Goal: Information Seeking & Learning: Learn about a topic

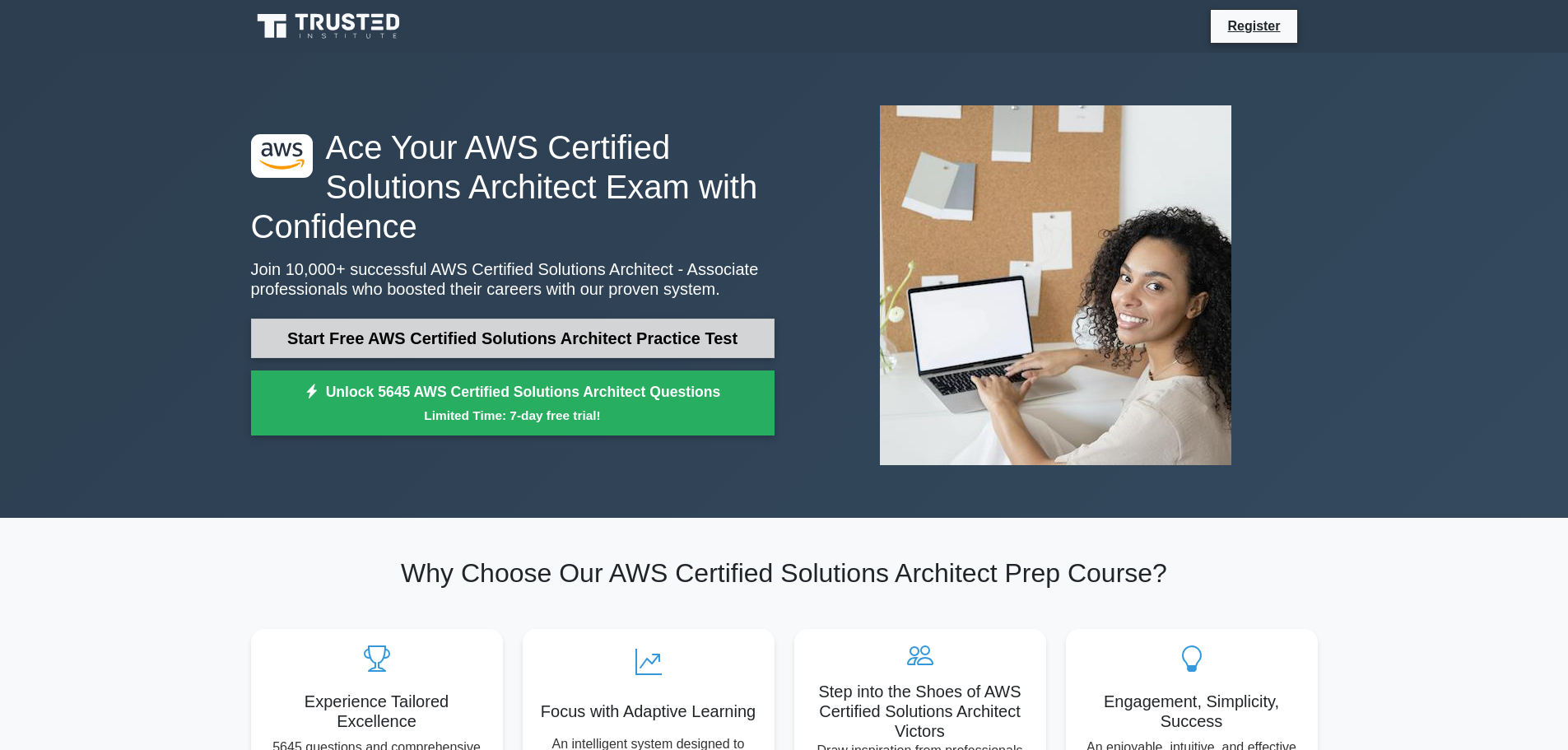
click at [704, 346] on link "Start Free AWS Certified Solutions Architect Practice Test" at bounding box center [513, 338] width 524 height 39
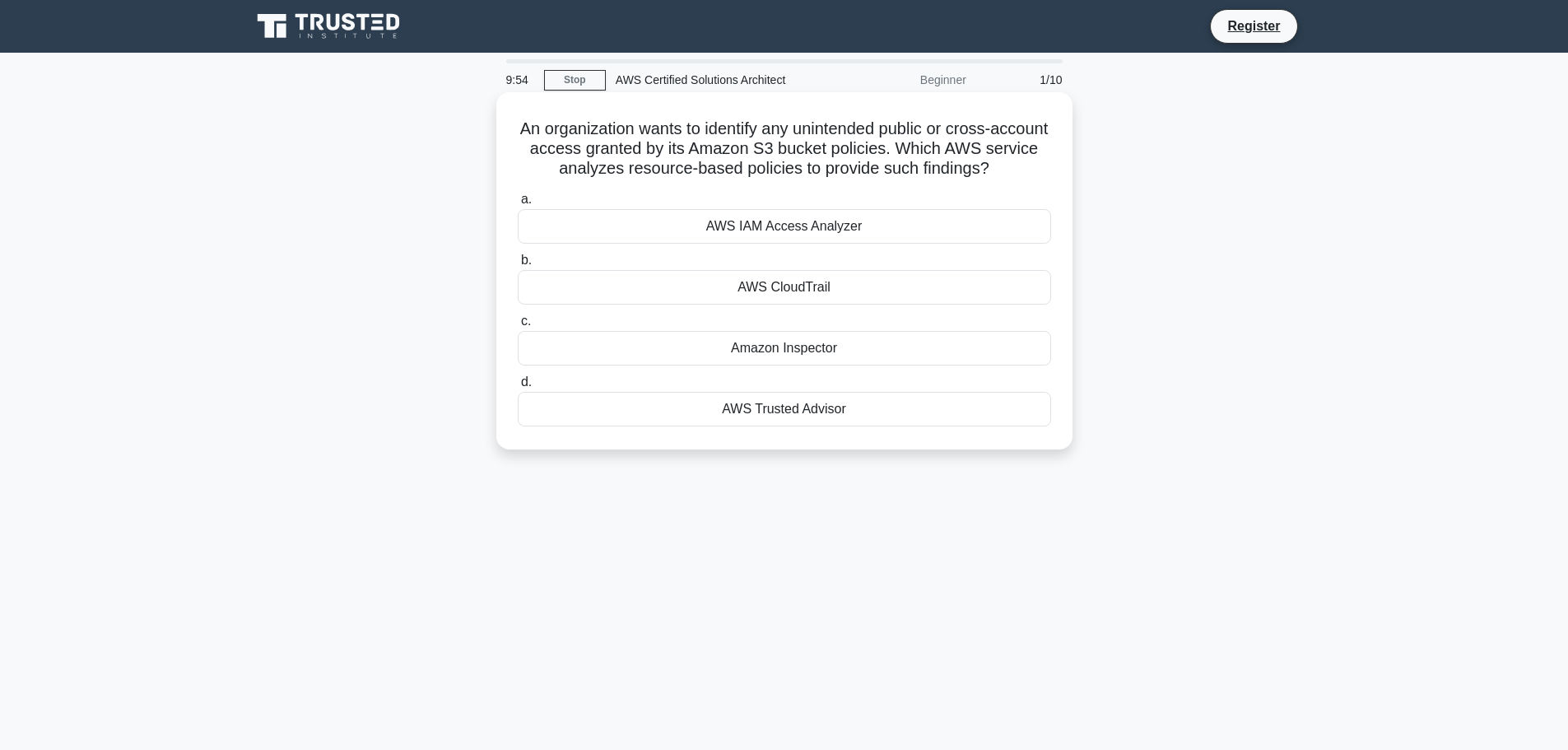
drag, startPoint x: 598, startPoint y: 132, endPoint x: 1021, endPoint y: 170, distance: 424.7
click at [1021, 170] on h5 "An organization wants to identify any unintended public or cross-account access…" at bounding box center [784, 149] width 537 height 61
click at [1009, 170] on icon ".spinner_0XTQ{transform-origin:center;animation:spinner_y6GP .75s linear infini…" at bounding box center [998, 170] width 20 height 20
click at [739, 412] on div "AWS Trusted Advisor" at bounding box center [784, 409] width 533 height 35
click at [517, 388] on input "d. AWS Trusted Advisor" at bounding box center [517, 382] width 0 height 10
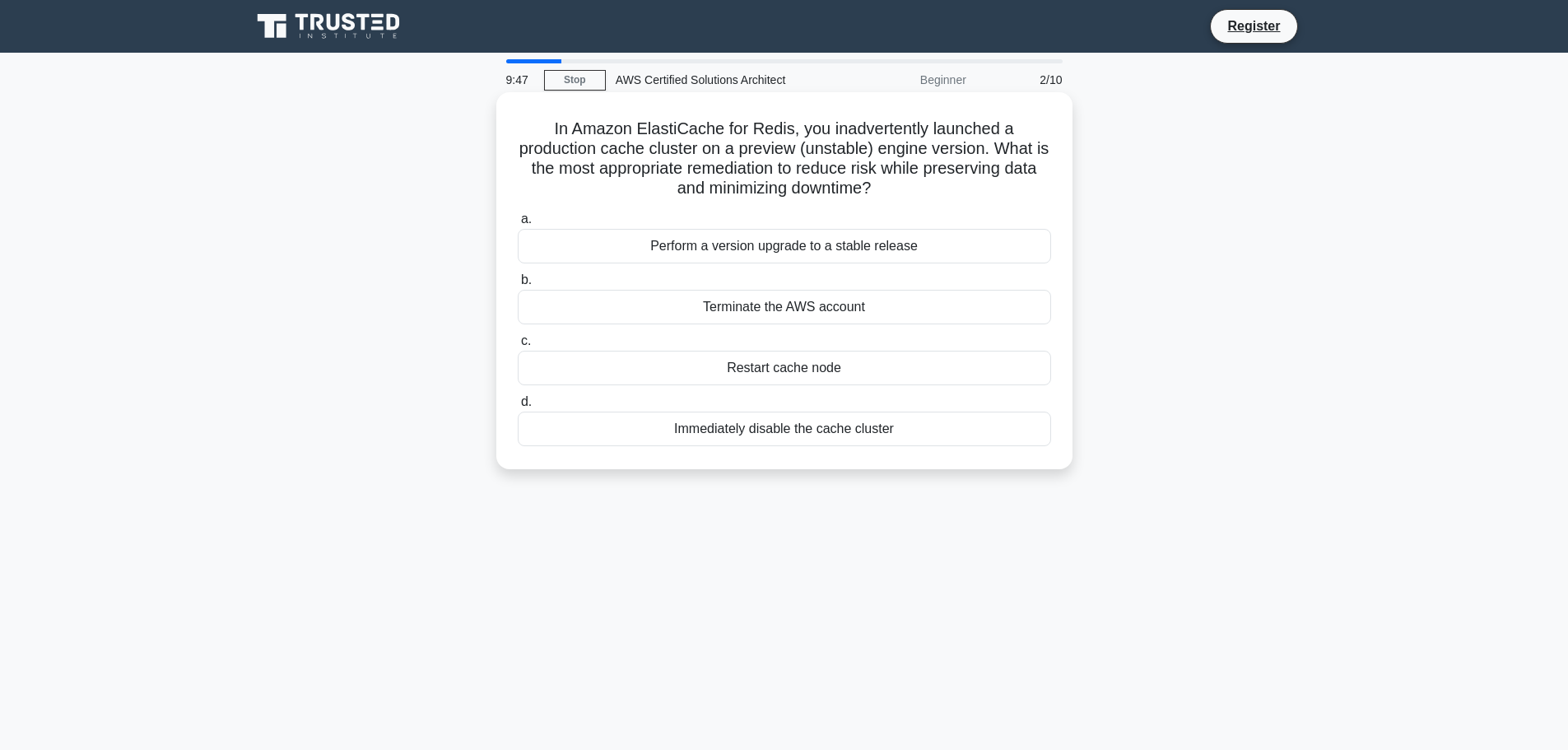
drag, startPoint x: 554, startPoint y: 122, endPoint x: 963, endPoint y: 190, distance: 414.6
click at [963, 190] on h5 "In Amazon ElastiCache for Redis, you inadvertently launched a production cache …" at bounding box center [784, 158] width 537 height 81
drag, startPoint x: 963, startPoint y: 190, endPoint x: 734, endPoint y: 194, distance: 229.0
click at [734, 194] on h5 "In Amazon ElastiCache for Redis, you inadvertently launched a production cache …" at bounding box center [784, 158] width 537 height 81
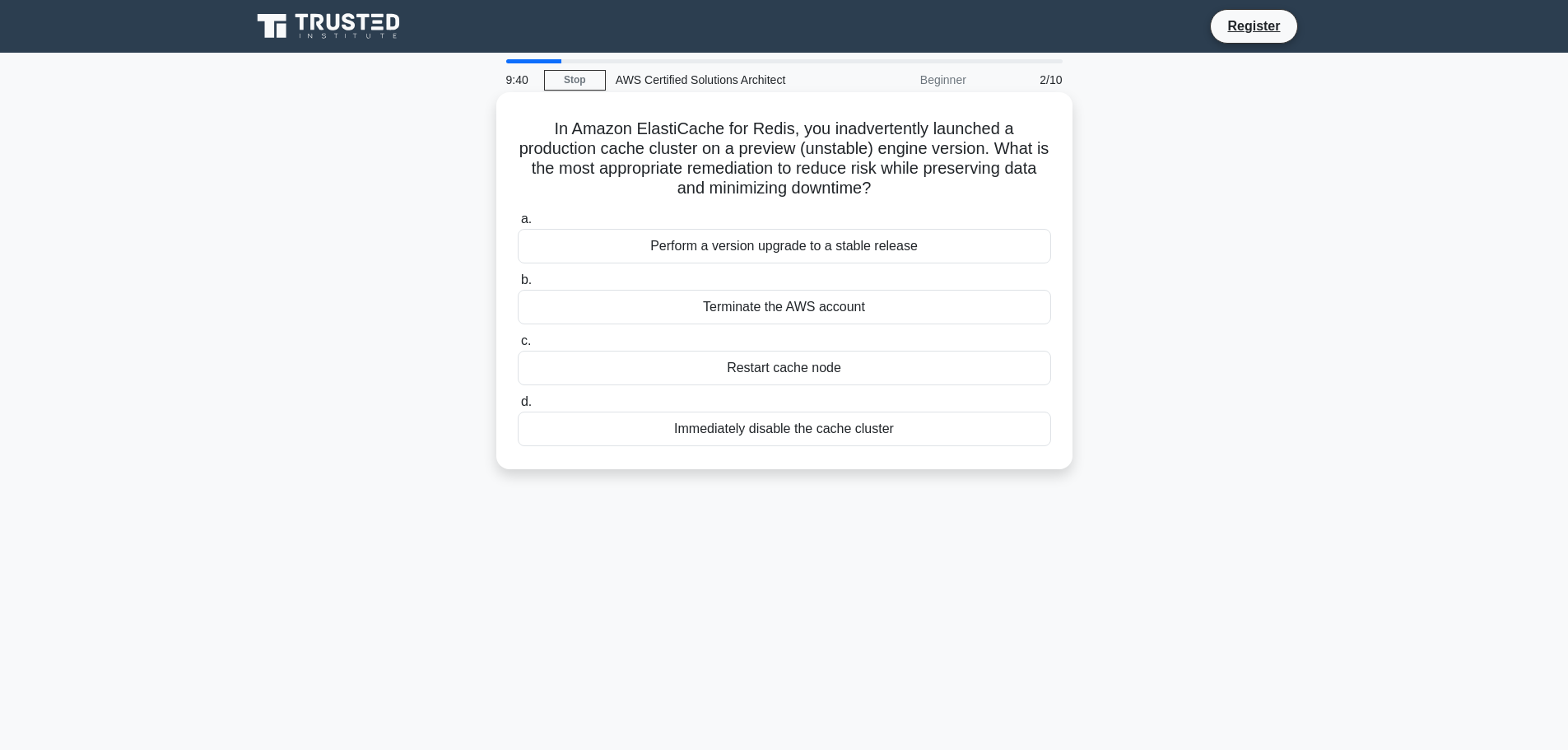
click at [734, 194] on h5 "In Amazon ElastiCache for Redis, you inadvertently launched a production cache …" at bounding box center [784, 158] width 537 height 81
click at [771, 248] on div "Perform a version upgrade to a stable release" at bounding box center [784, 246] width 533 height 35
click at [517, 224] on input "a. Perform a version upgrade to a stable release" at bounding box center [517, 219] width 0 height 10
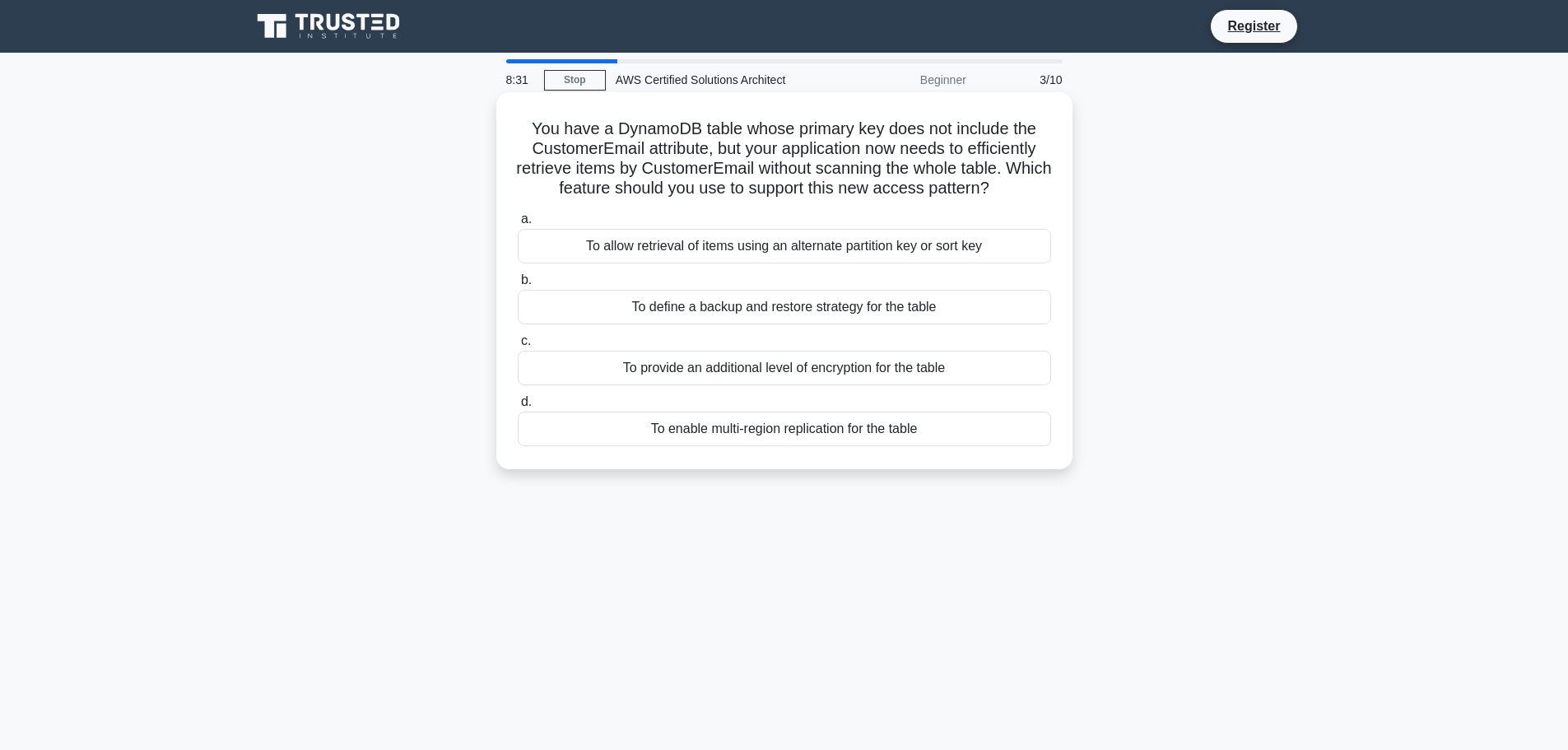
drag, startPoint x: 861, startPoint y: 134, endPoint x: 1059, endPoint y: 184, distance: 204.2
click at [1059, 184] on div "You have a DynamoDB table whose primary key does not include the CustomerEmail …" at bounding box center [784, 281] width 563 height 364
drag, startPoint x: 1049, startPoint y: 185, endPoint x: 953, endPoint y: 137, distance: 107.3
click at [953, 137] on h5 "You have a DynamoDB table whose primary key does not include the CustomerEmail …" at bounding box center [784, 158] width 537 height 81
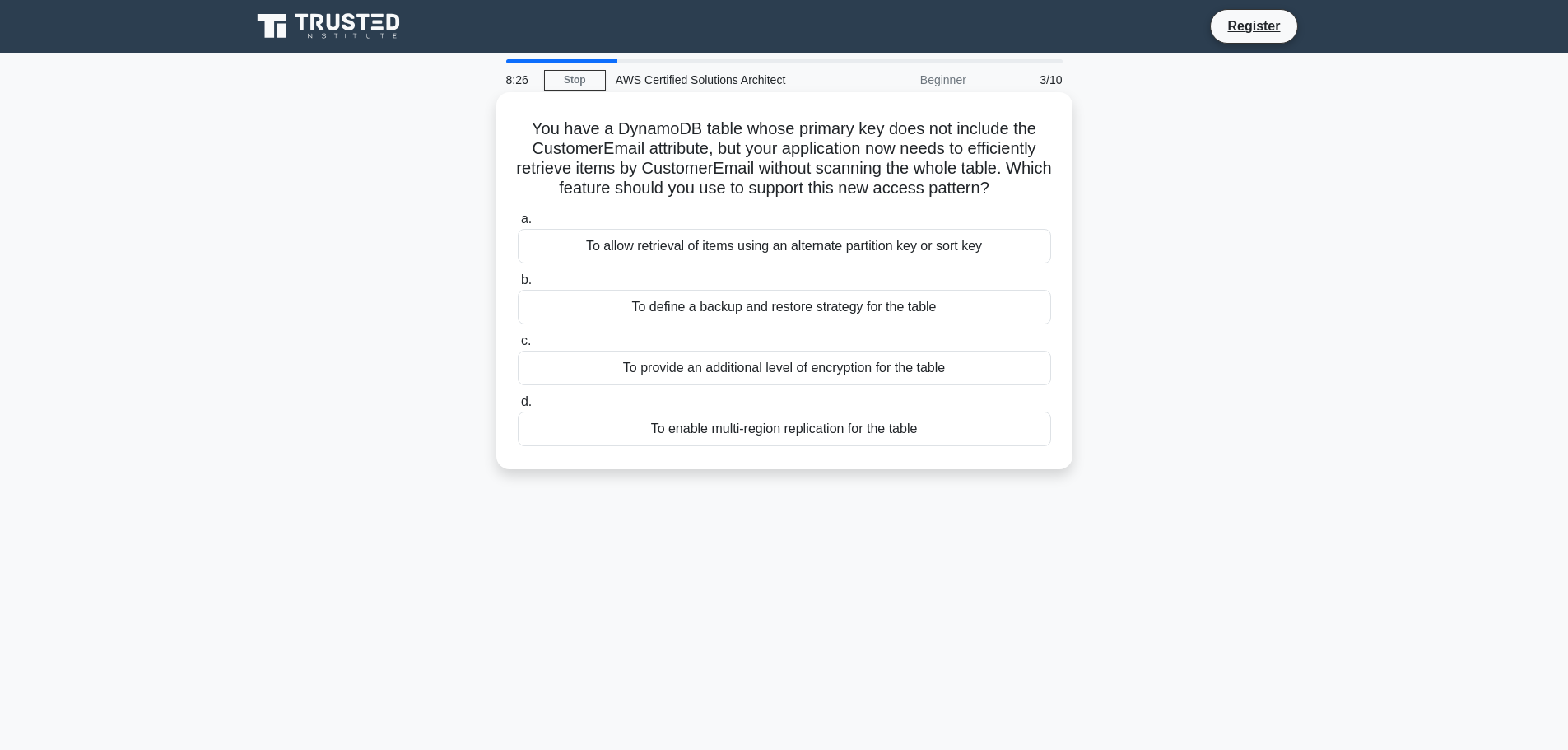
click at [953, 137] on h5 "You have a DynamoDB table whose primary key does not include the CustomerEmail …" at bounding box center [784, 158] width 537 height 81
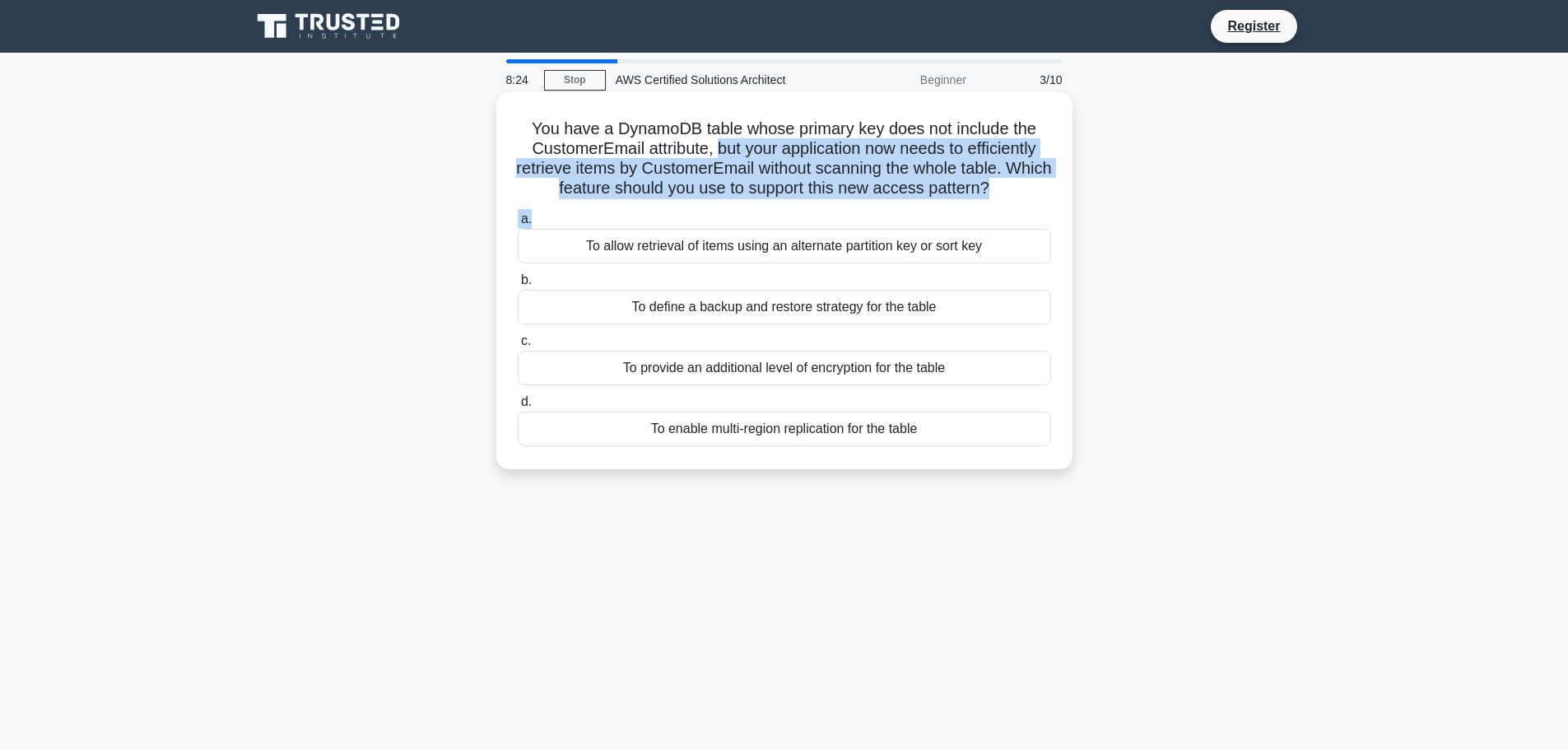
drag, startPoint x: 785, startPoint y: 204, endPoint x: 711, endPoint y: 153, distance: 89.9
click at [711, 153] on div "You have a DynamoDB table whose primary key does not include the CustomerEmail …" at bounding box center [784, 281] width 563 height 364
click at [711, 153] on h5 "You have a DynamoDB table whose primary key does not include the CustomerEmail …" at bounding box center [784, 158] width 537 height 81
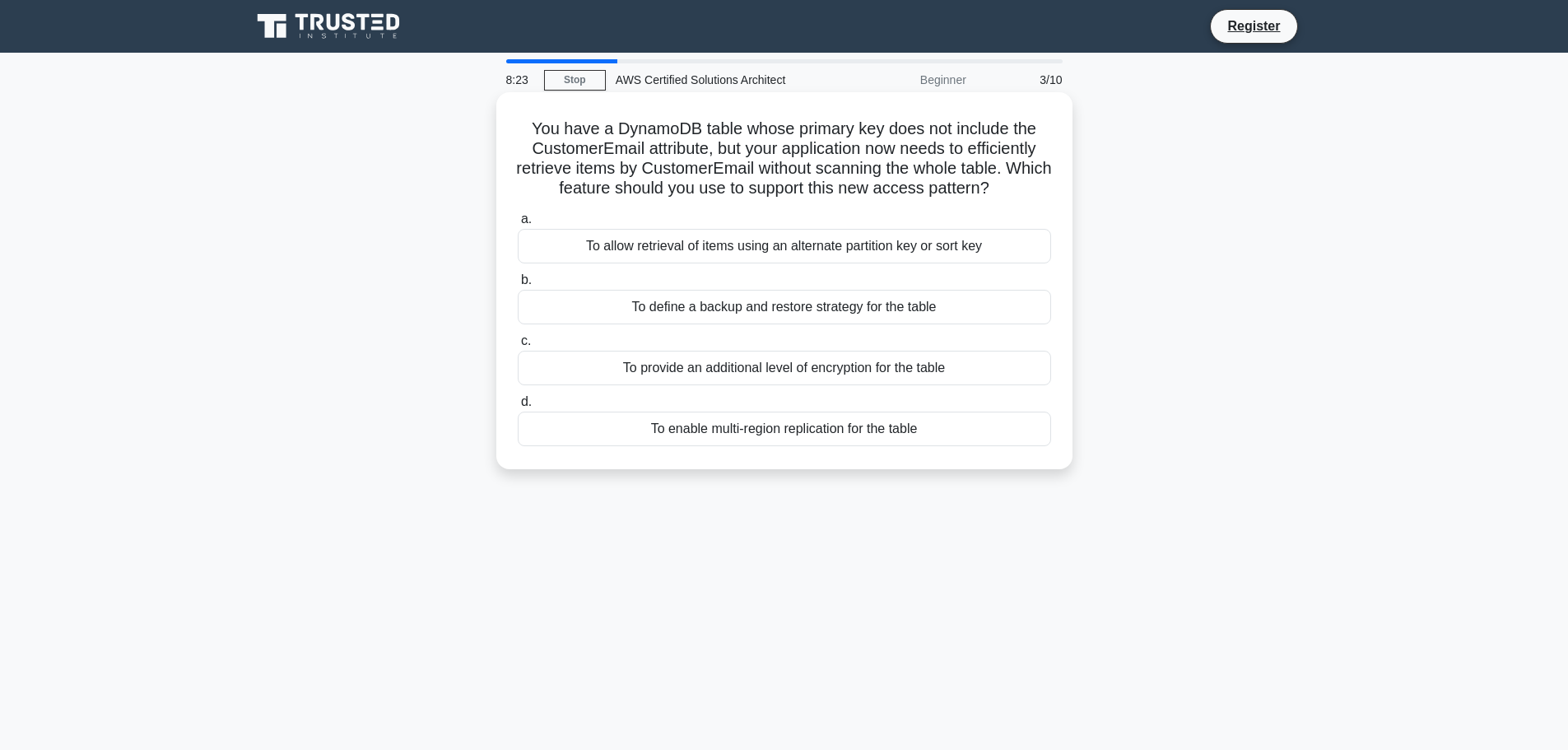
drag, startPoint x: 560, startPoint y: 152, endPoint x: 1026, endPoint y: 182, distance: 467.0
click at [1026, 182] on h5 "You have a DynamoDB table whose primary key does not include the CustomerEmail …" at bounding box center [784, 158] width 537 height 81
click at [1009, 182] on icon ".spinner_0XTQ{transform-origin:center;animation:spinner_y6GP .75s linear infini…" at bounding box center [998, 189] width 20 height 20
drag, startPoint x: 1026, startPoint y: 182, endPoint x: 596, endPoint y: 161, distance: 430.5
click at [596, 161] on h5 "You have a DynamoDB table whose primary key does not include the CustomerEmail …" at bounding box center [784, 158] width 537 height 81
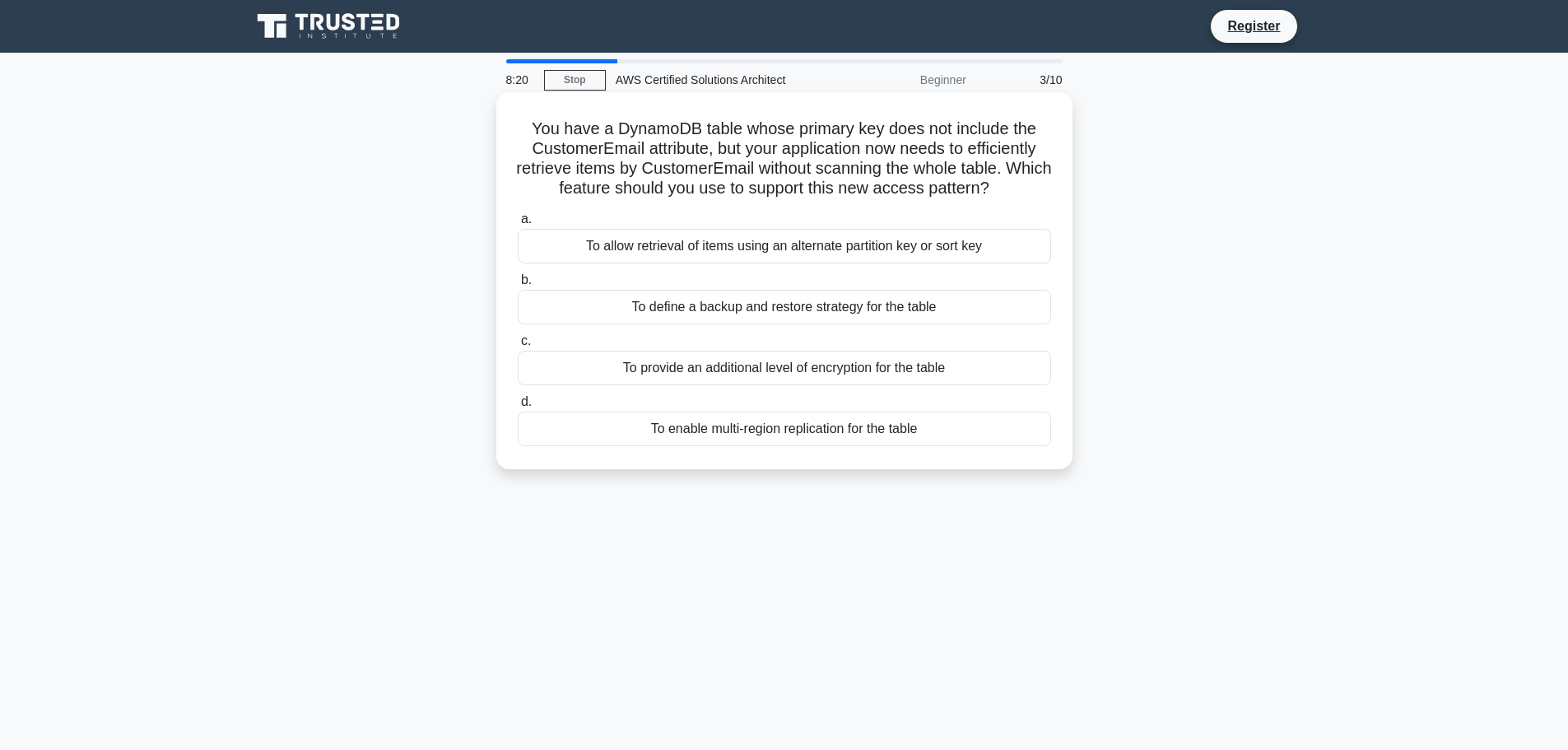
click at [596, 161] on h5 "You have a DynamoDB table whose primary key does not include the CustomerEmail …" at bounding box center [784, 158] width 537 height 81
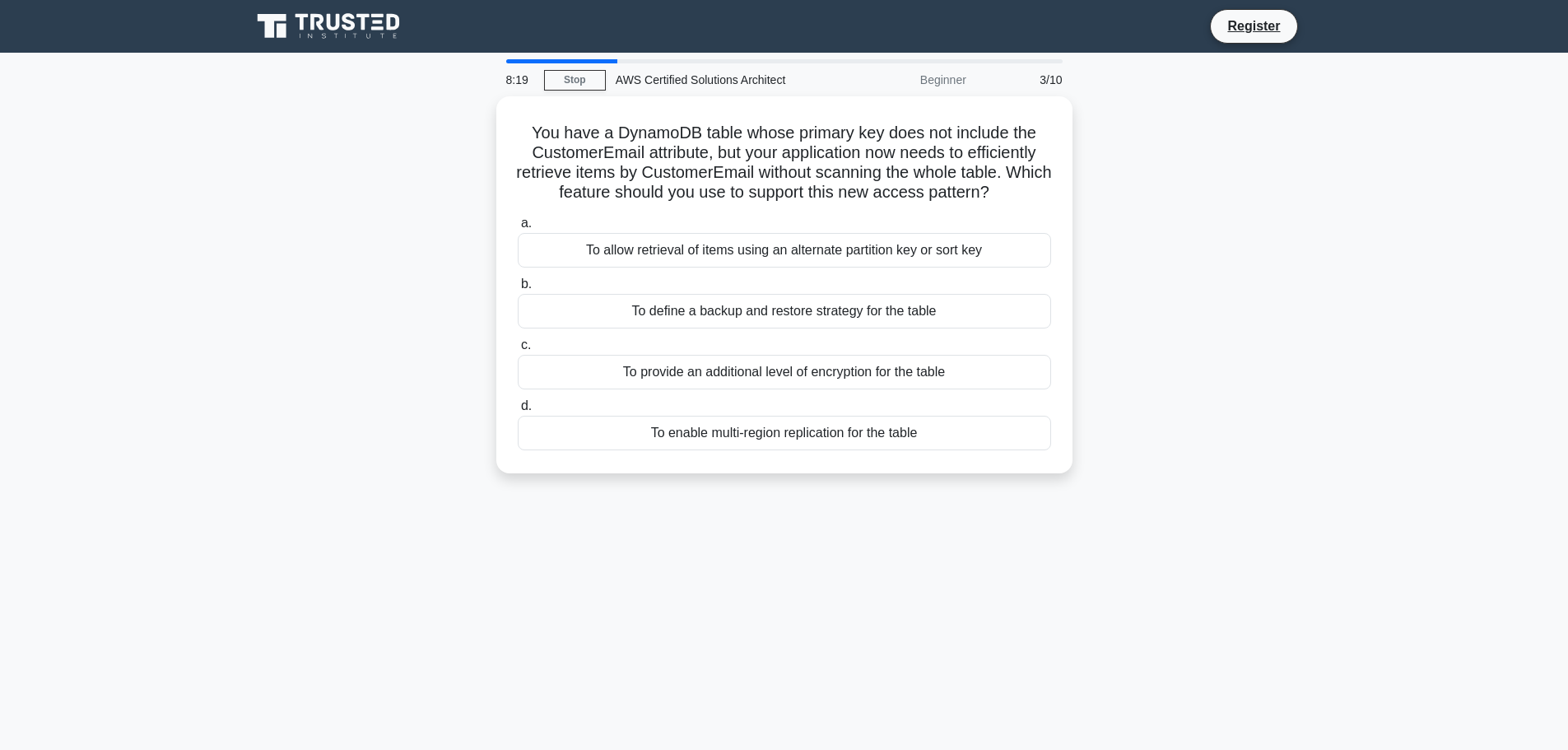
drag, startPoint x: 596, startPoint y: 161, endPoint x: 1078, endPoint y: 204, distance: 483.9
click at [1078, 204] on div "You have a DynamoDB table whose primary key does not include the CustomerEmail …" at bounding box center [784, 295] width 1086 height 397
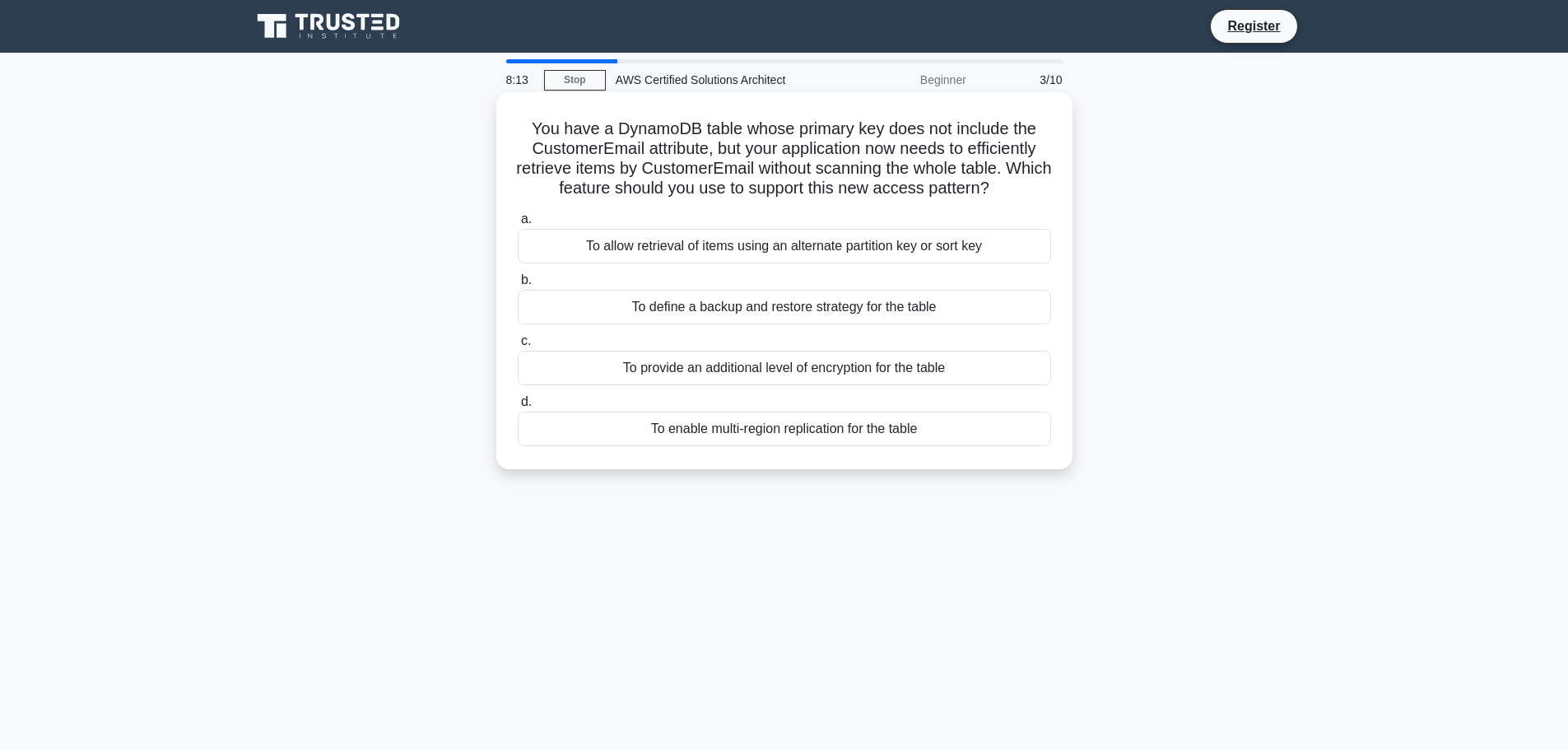
drag, startPoint x: 1046, startPoint y: 196, endPoint x: 872, endPoint y: 162, distance: 177.3
click at [872, 162] on h5 "You have a DynamoDB table whose primary key does not include the CustomerEmail …" at bounding box center [784, 158] width 537 height 81
click at [818, 249] on div "To allow retrieval of items using an alternate partition key or sort key" at bounding box center [784, 246] width 533 height 35
click at [517, 224] on input "a. To allow retrieval of items using an alternate partition key or sort key" at bounding box center [517, 219] width 0 height 10
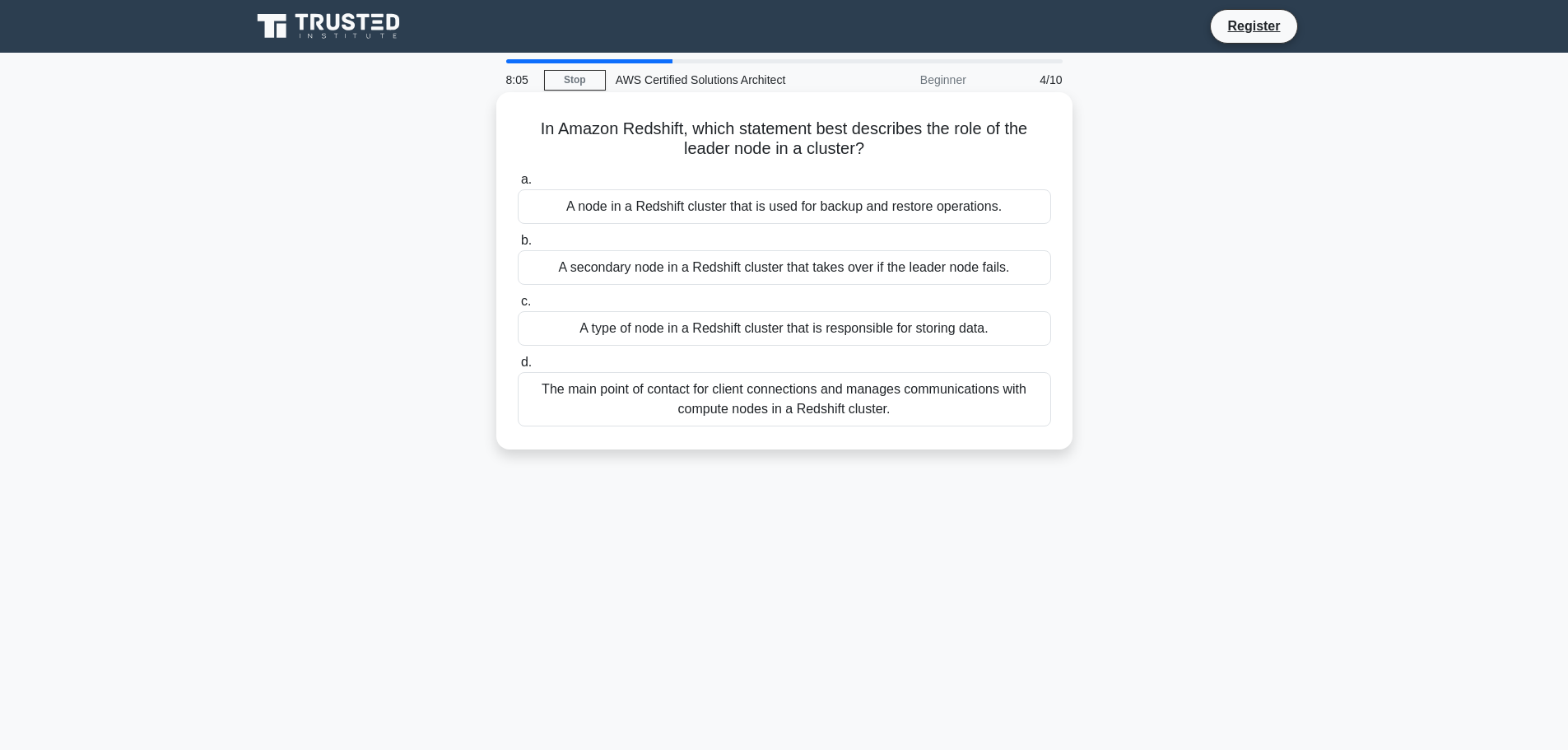
drag, startPoint x: 697, startPoint y: 108, endPoint x: 894, endPoint y: 151, distance: 201.6
click at [894, 151] on div "In Amazon Redshift, which statement best describes the role of the leader node …" at bounding box center [784, 271] width 563 height 345
click at [894, 151] on h5 "In Amazon Redshift, which statement best describes the role of the leader node …" at bounding box center [784, 138] width 537 height 41
drag, startPoint x: 894, startPoint y: 151, endPoint x: 683, endPoint y: 131, distance: 211.9
click at [683, 131] on h5 "In Amazon Redshift, which statement best describes the role of the leader node …" at bounding box center [784, 138] width 537 height 41
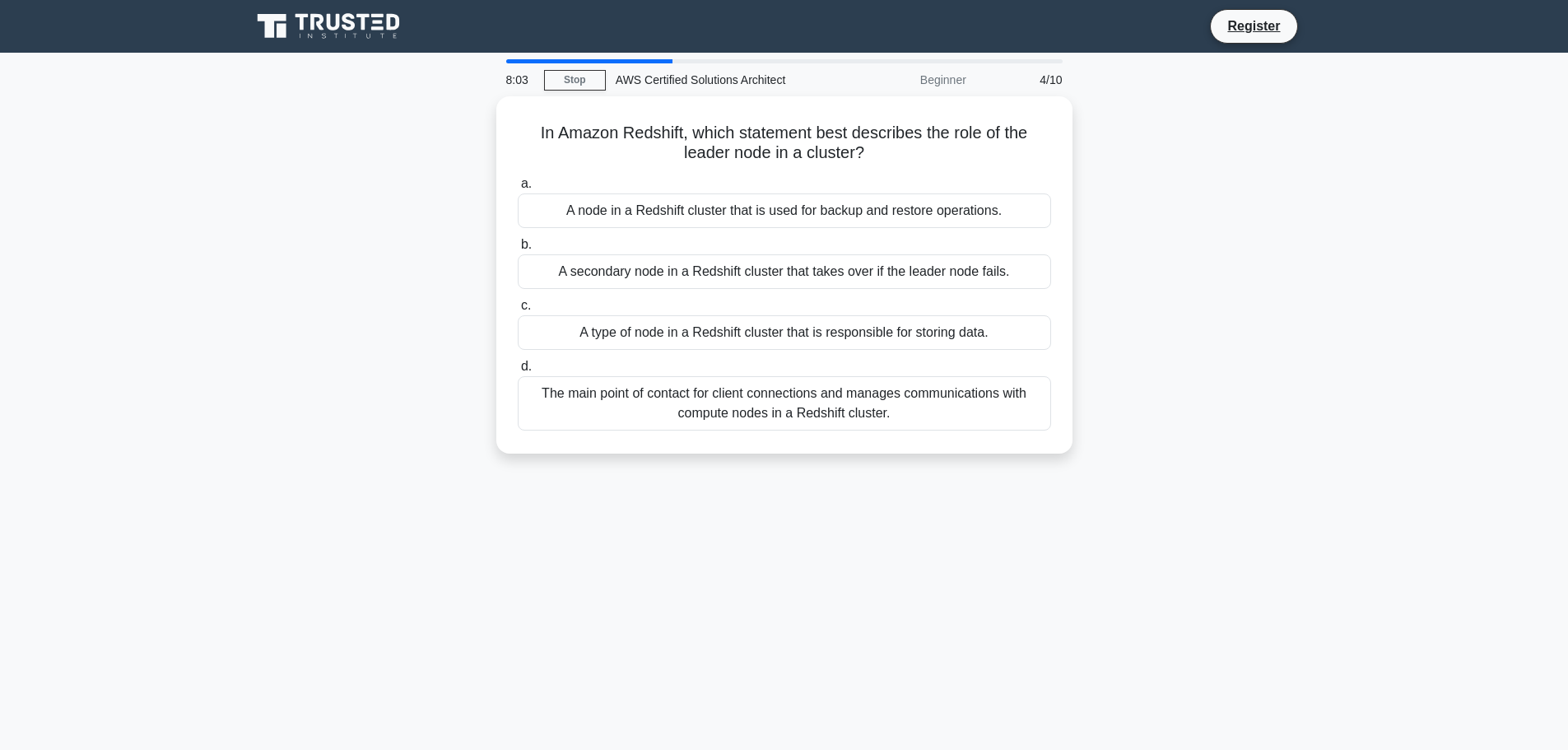
click at [470, 147] on div "In Amazon Redshift, which statement best describes the role of the leader node …" at bounding box center [784, 285] width 1086 height 377
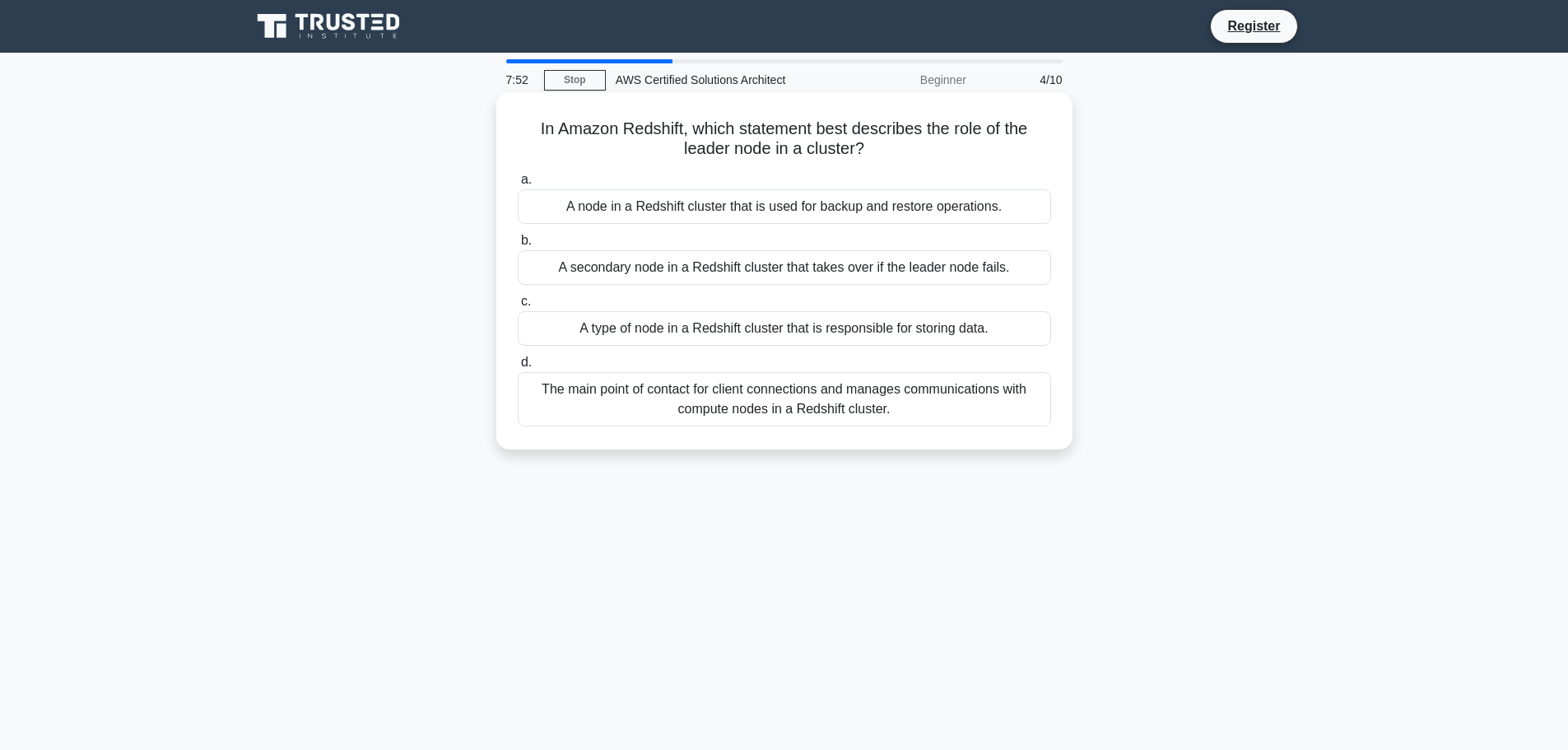
drag, startPoint x: 922, startPoint y: 145, endPoint x: 808, endPoint y: 126, distance: 115.6
click at [808, 126] on h5 "In Amazon Redshift, which statement best describes the role of the leader node …" at bounding box center [784, 138] width 537 height 41
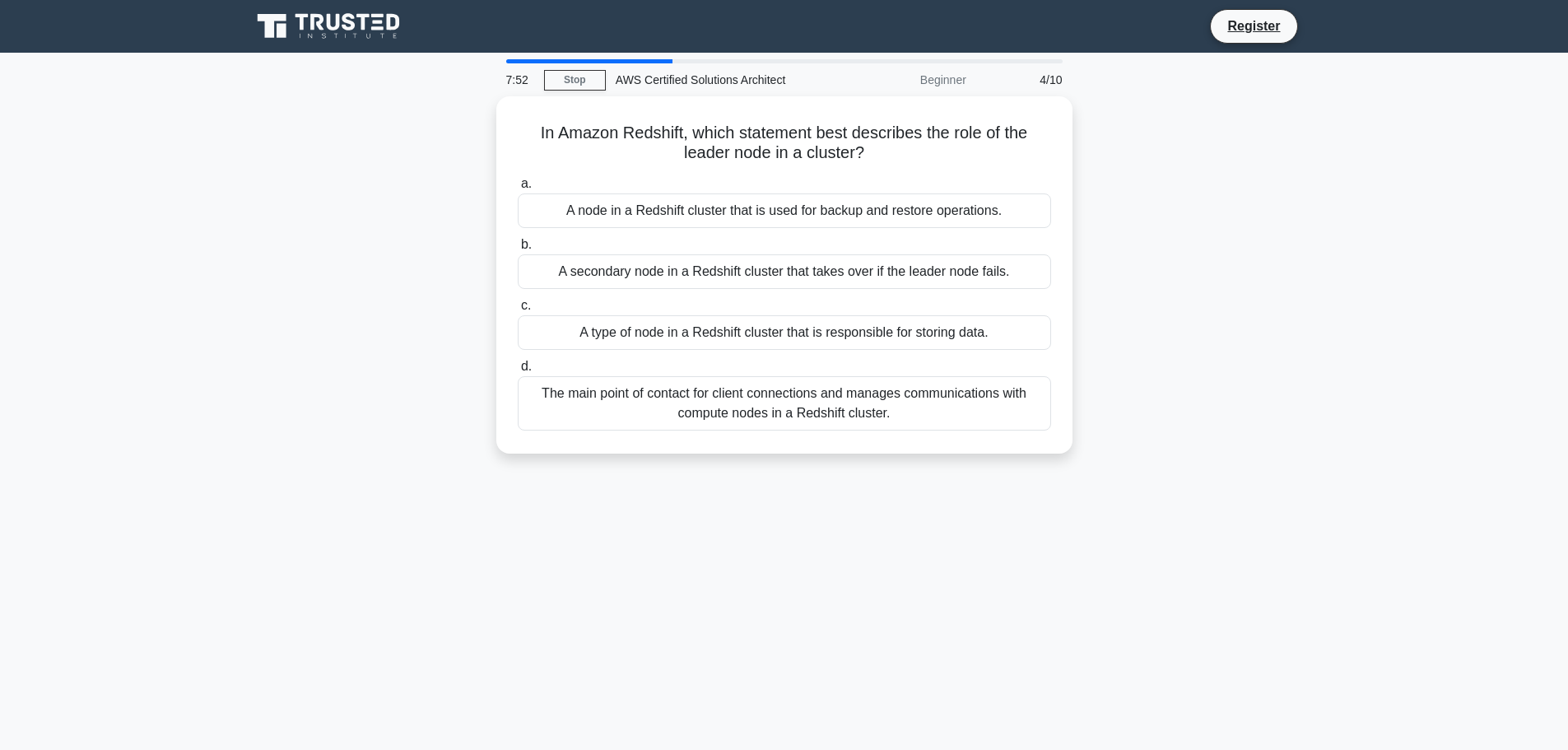
click at [1089, 200] on div "In Amazon Redshift, which statement best describes the role of the leader node …" at bounding box center [784, 285] width 1086 height 377
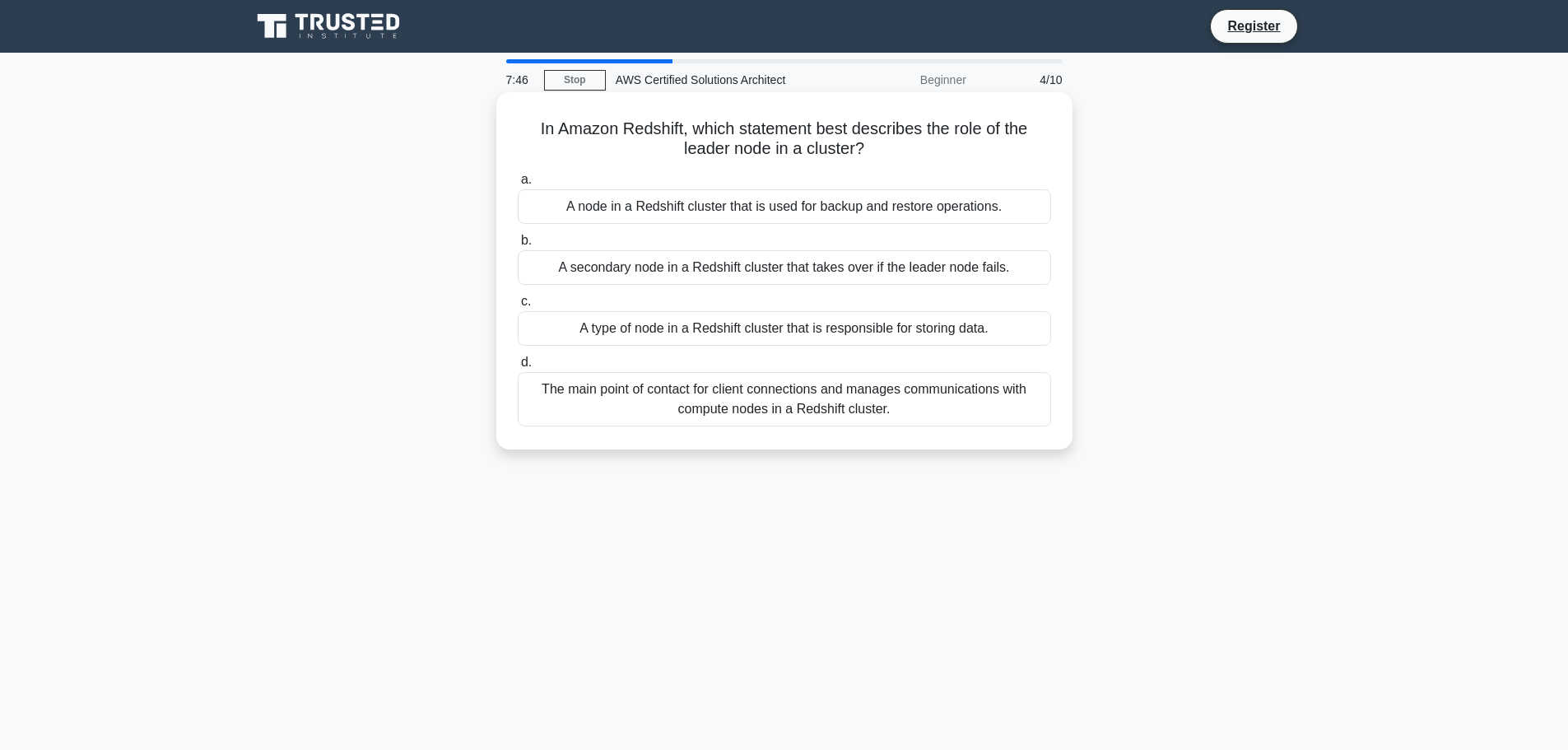
click at [1012, 393] on div "The main point of contact for client connections and manages communications wit…" at bounding box center [784, 399] width 533 height 54
click at [517, 368] on input "d. The main point of contact for client connections and manages communications …" at bounding box center [517, 363] width 0 height 10
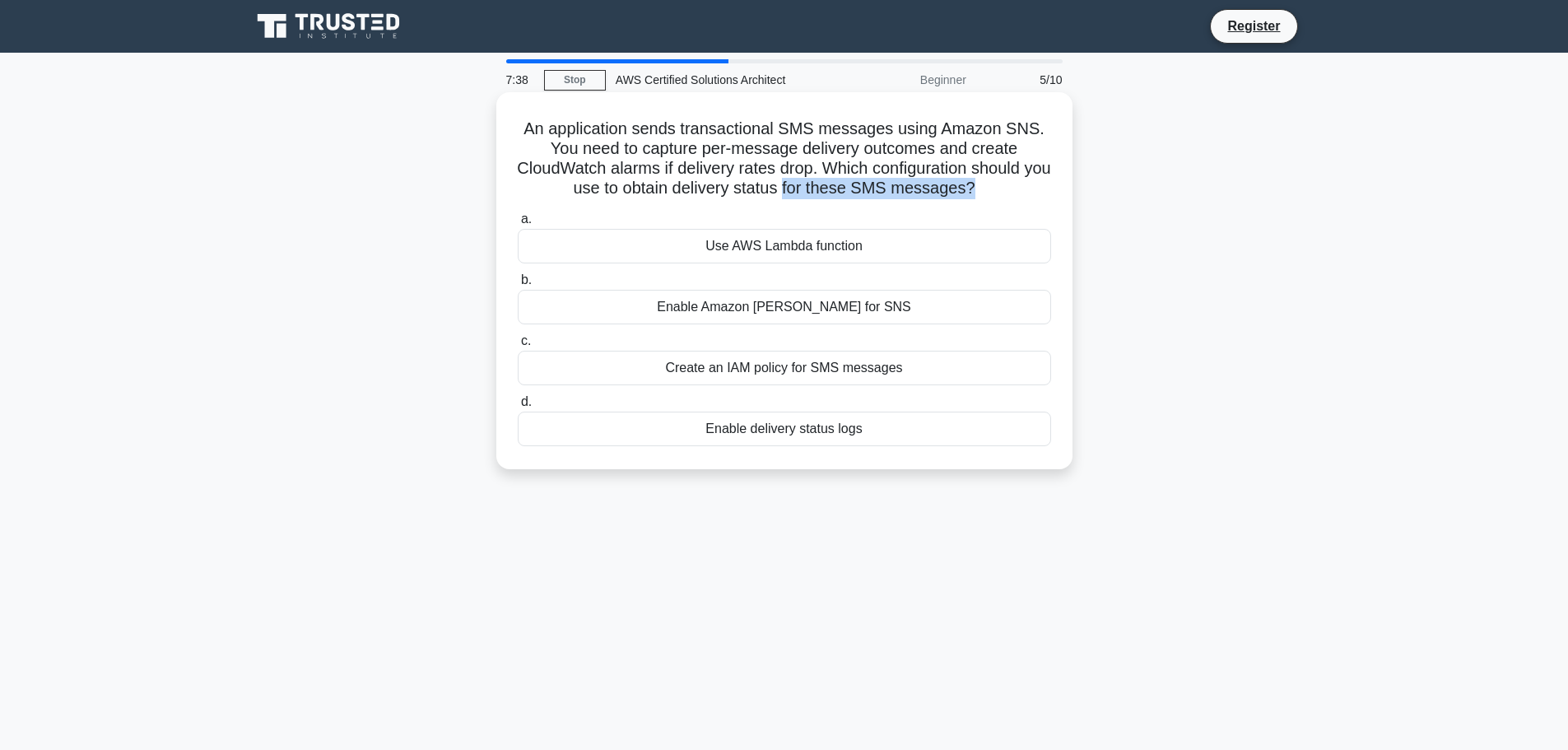
drag, startPoint x: 801, startPoint y: 191, endPoint x: 996, endPoint y: 182, distance: 195.2
click at [990, 181] on h5 "An application sends transactional SMS messages using Amazon SNS. You need to c…" at bounding box center [784, 158] width 537 height 81
click at [1021, 182] on h5 "An application sends transactional SMS messages using Amazon SNS. You need to c…" at bounding box center [784, 158] width 537 height 81
click at [838, 406] on label "d. Enable delivery status logs" at bounding box center [784, 419] width 533 height 54
click at [517, 406] on input "d. Enable delivery status logs" at bounding box center [517, 402] width 0 height 10
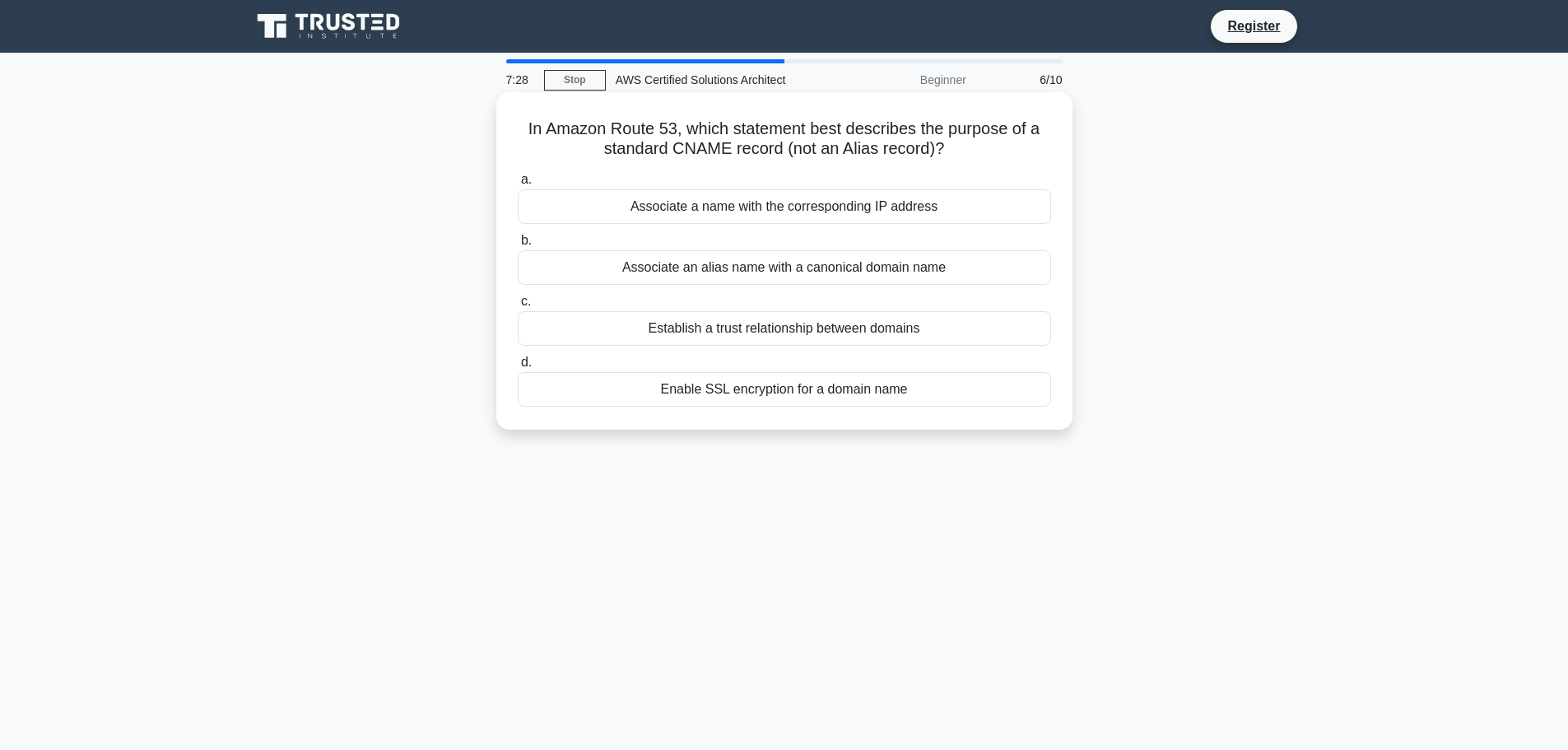
click at [838, 408] on div "a. Associate a name with the corresponding IP address b. Associate an alias nam…" at bounding box center [784, 288] width 553 height 244
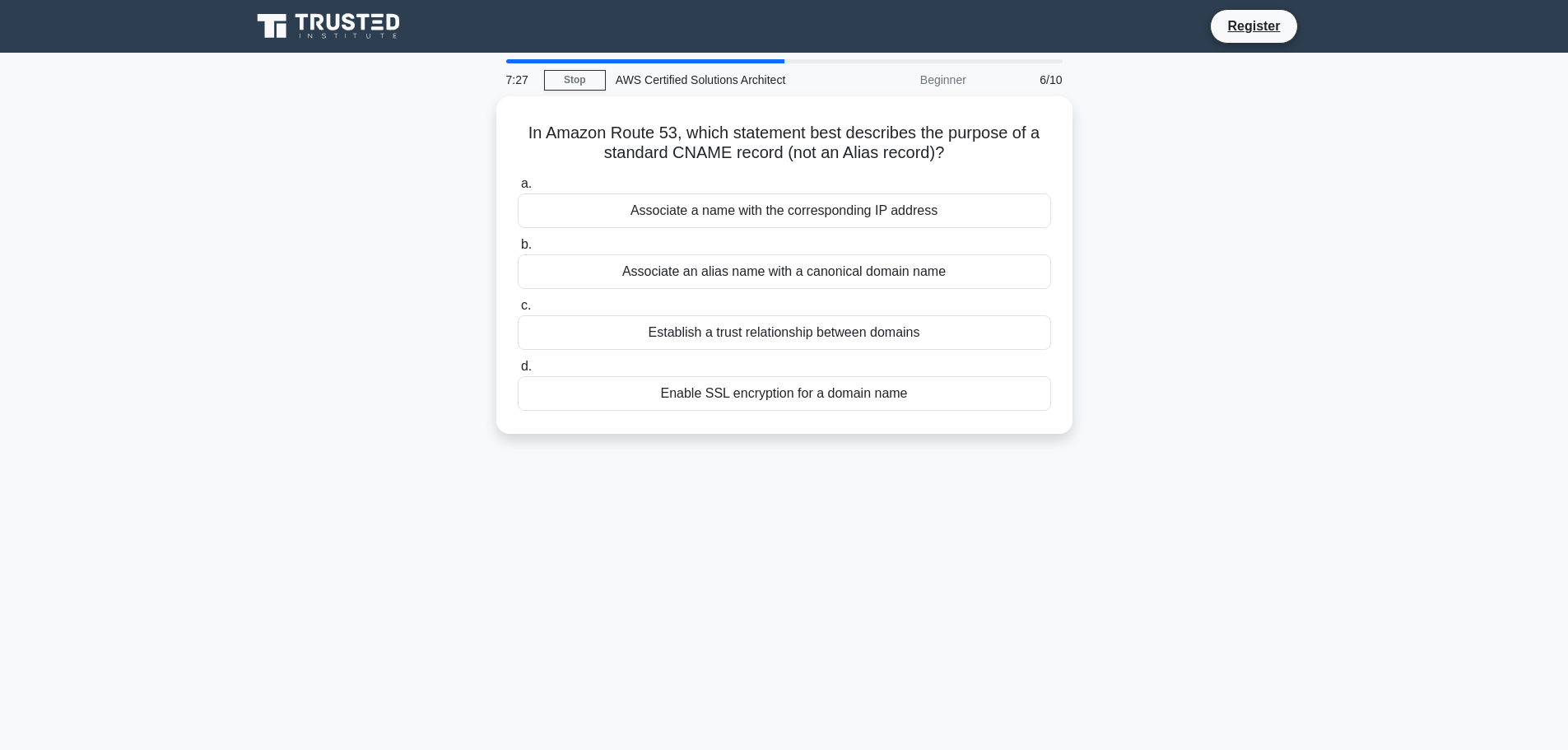
click at [1226, 368] on div "In Amazon Route 53, which statement best describes the purpose of a standard CN…" at bounding box center [784, 275] width 1086 height 358
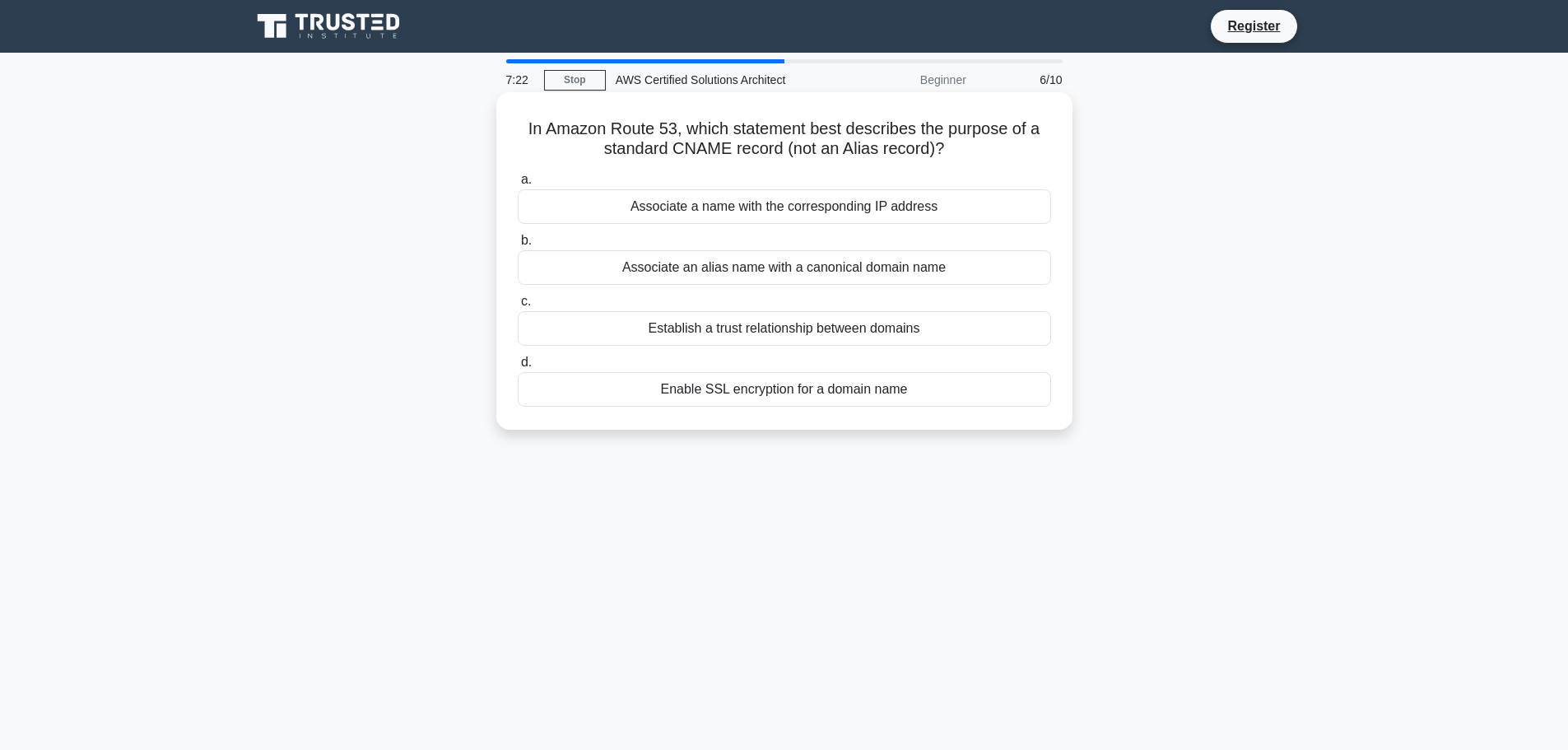
drag, startPoint x: 584, startPoint y: 133, endPoint x: 962, endPoint y: 154, distance: 378.6
click at [962, 154] on h5 "In Amazon Route 53, which statement best describes the purpose of a standard CN…" at bounding box center [784, 138] width 537 height 41
click at [962, 154] on icon ".spinner_0XTQ{transform-origin:center;animation:spinner_y6GP .75s linear infini…" at bounding box center [953, 150] width 20 height 20
drag, startPoint x: 962, startPoint y: 154, endPoint x: 517, endPoint y: 125, distance: 445.9
click at [517, 125] on h5 "In Amazon Route 53, which statement best describes the purpose of a standard CN…" at bounding box center [784, 138] width 537 height 41
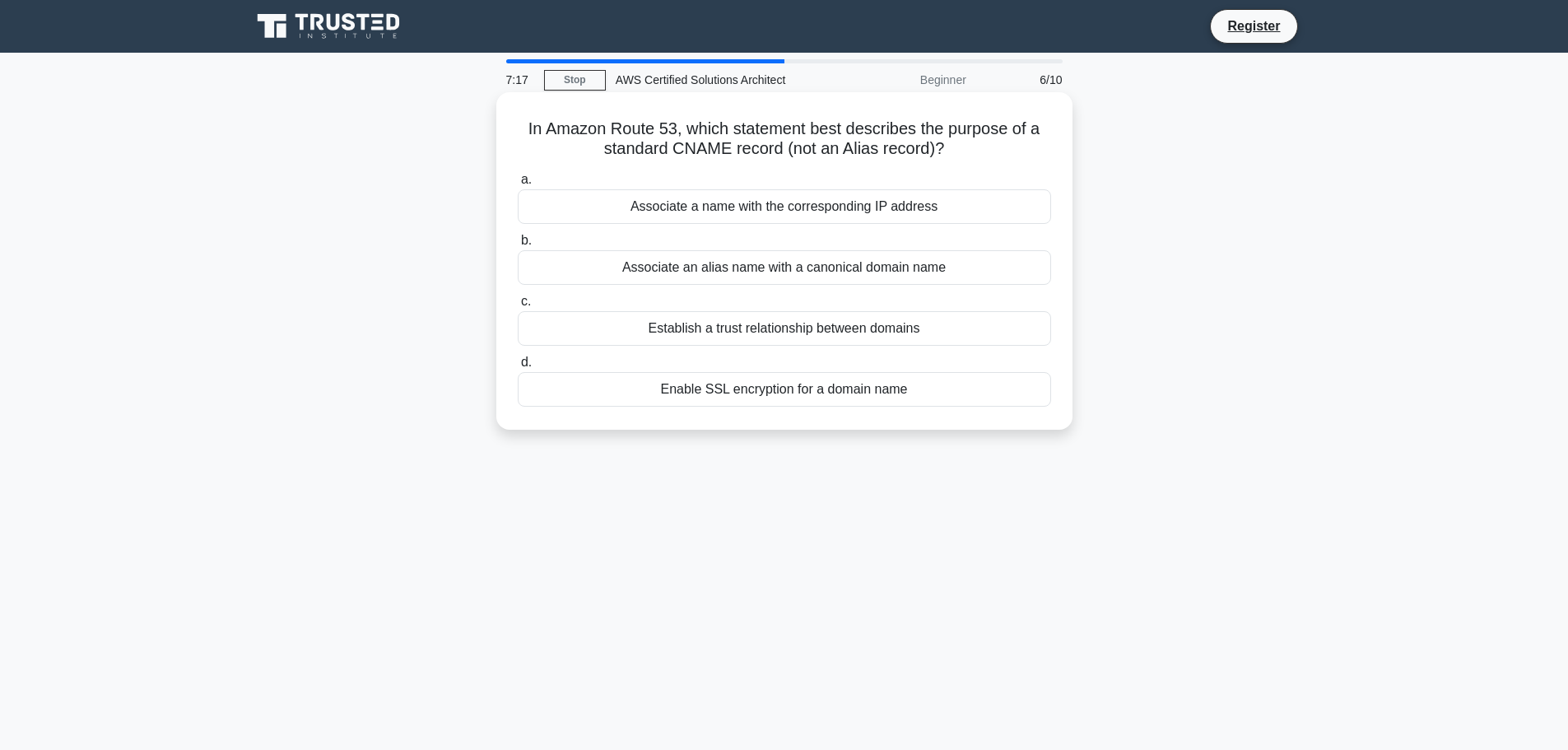
click at [517, 125] on h5 "In Amazon Route 53, which statement best describes the purpose of a standard CN…" at bounding box center [784, 138] width 537 height 41
drag, startPoint x: 687, startPoint y: 131, endPoint x: 996, endPoint y: 149, distance: 309.5
click at [996, 149] on h5 "In Amazon Route 53, which statement best describes the purpose of a standard CN…" at bounding box center [784, 138] width 537 height 41
click at [962, 265] on div "Associate an alias name with a canonical domain name" at bounding box center [784, 268] width 533 height 35
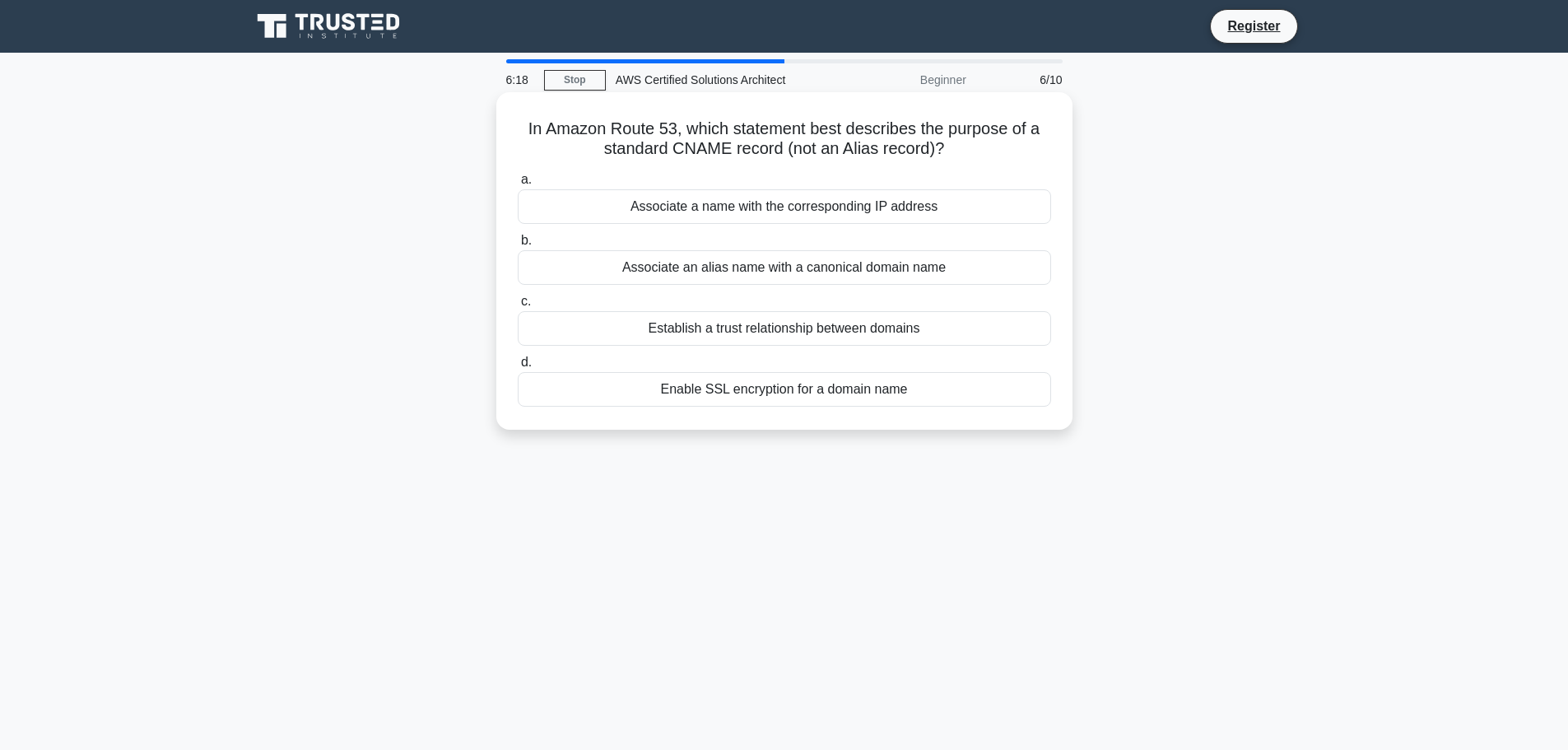
click at [517, 246] on input "b. Associate an alias name with a canonical domain name" at bounding box center [517, 241] width 0 height 10
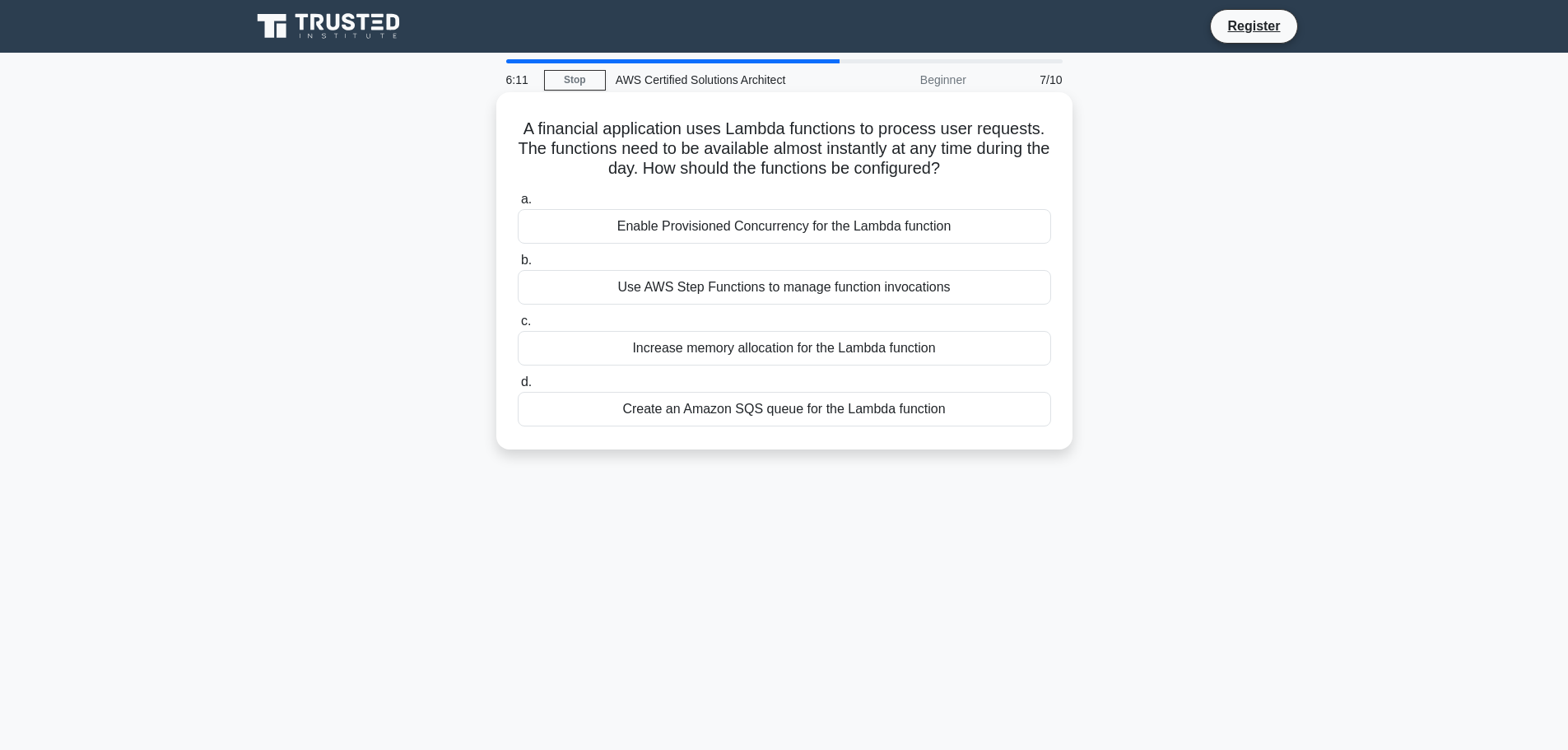
drag, startPoint x: 1035, startPoint y: 177, endPoint x: 604, endPoint y: 165, distance: 431.2
click at [604, 165] on h5 "A financial application uses Lambda functions to process user requests. The fun…" at bounding box center [784, 149] width 537 height 61
click at [979, 224] on div "Enable Provisioned Concurrency for the Lambda function" at bounding box center [784, 226] width 533 height 35
click at [517, 205] on input "a. Enable Provisioned Concurrency for the Lambda function" at bounding box center [517, 199] width 0 height 10
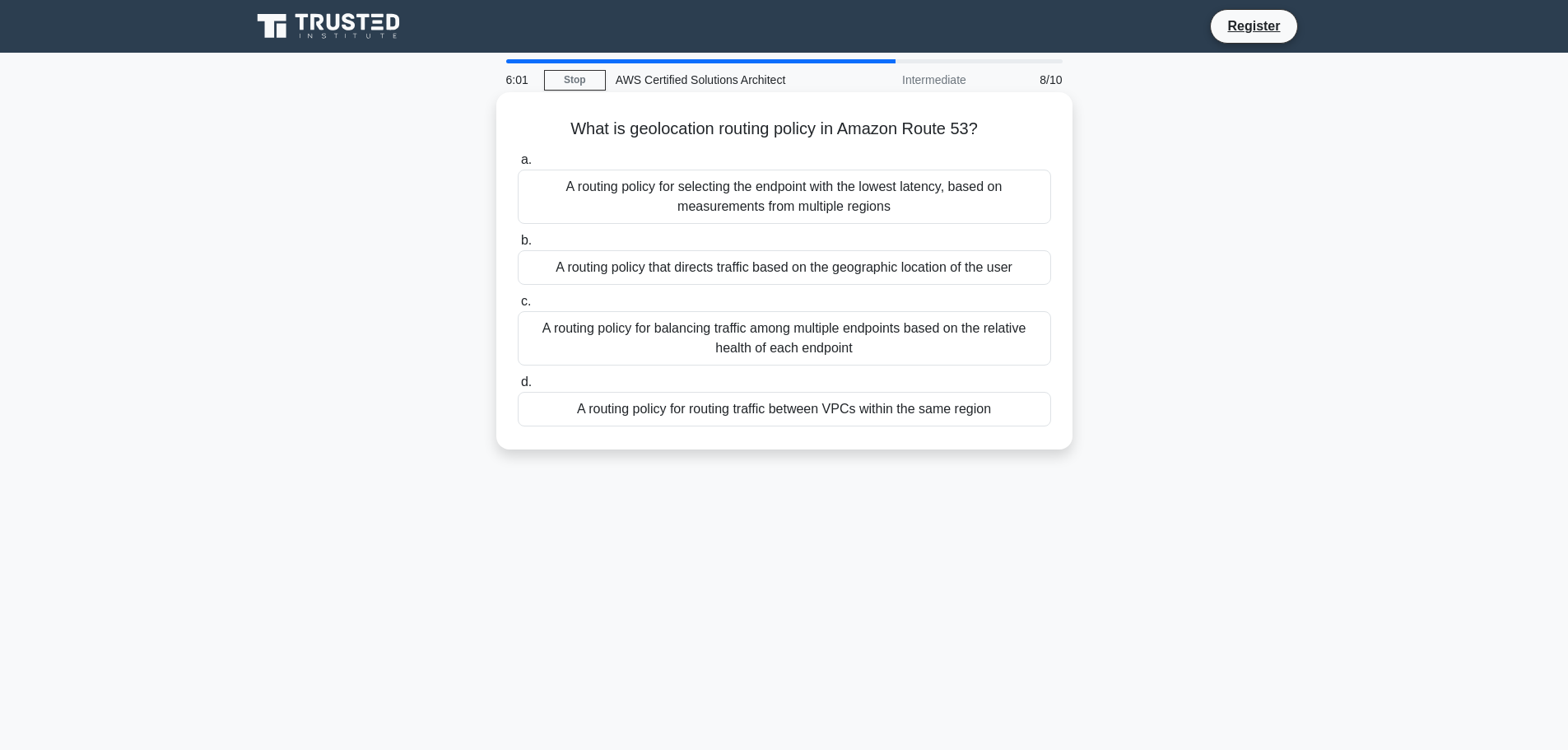
drag, startPoint x: 597, startPoint y: 131, endPoint x: 1026, endPoint y: 123, distance: 429.1
click at [1026, 123] on h5 "What is geolocation routing policy in Amazon Route 53? .spinner_0XTQ{transform-…" at bounding box center [784, 129] width 537 height 22
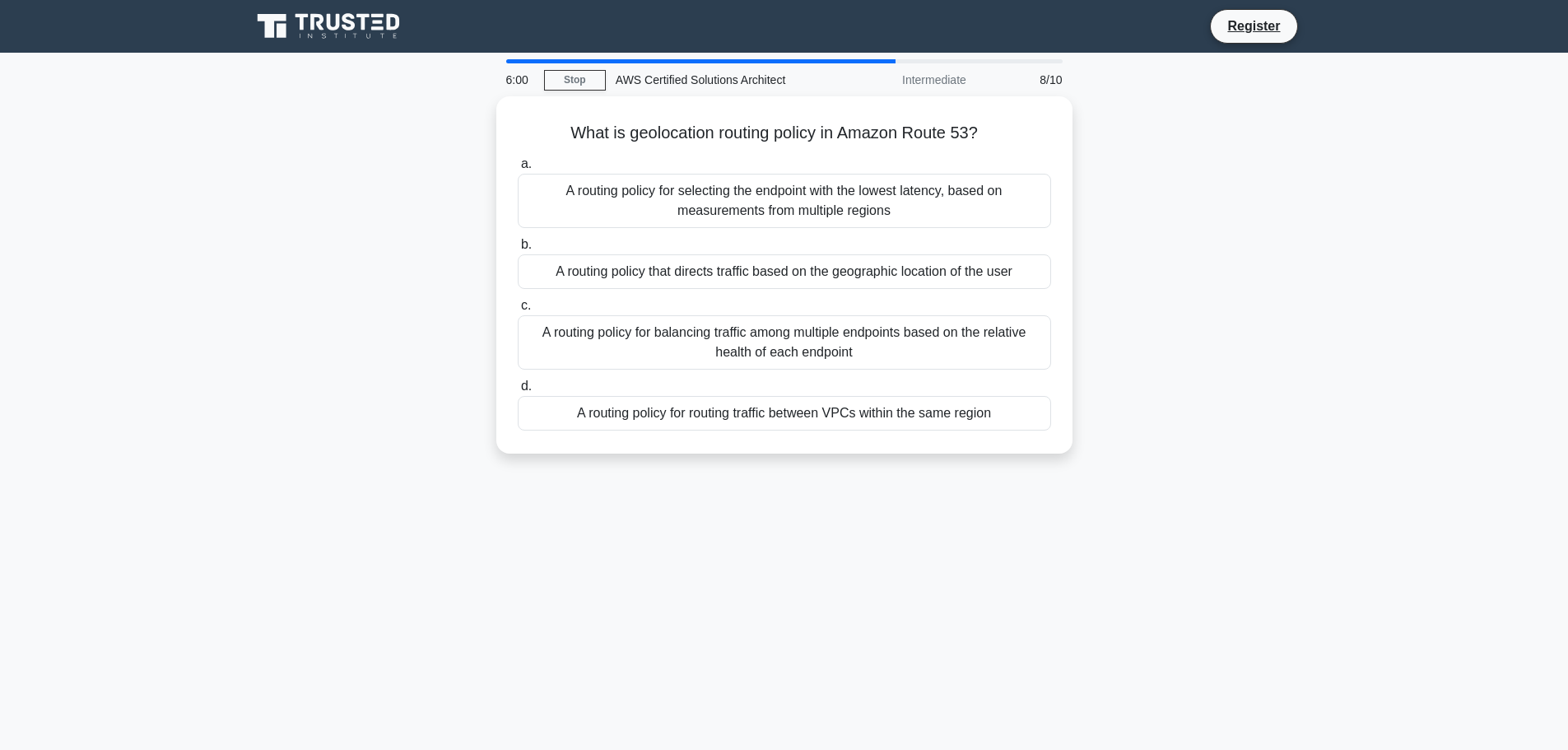
click at [1239, 205] on div "What is geolocation routing policy in Amazon Route 53? .spinner_0XTQ{transform-…" at bounding box center [784, 285] width 1086 height 377
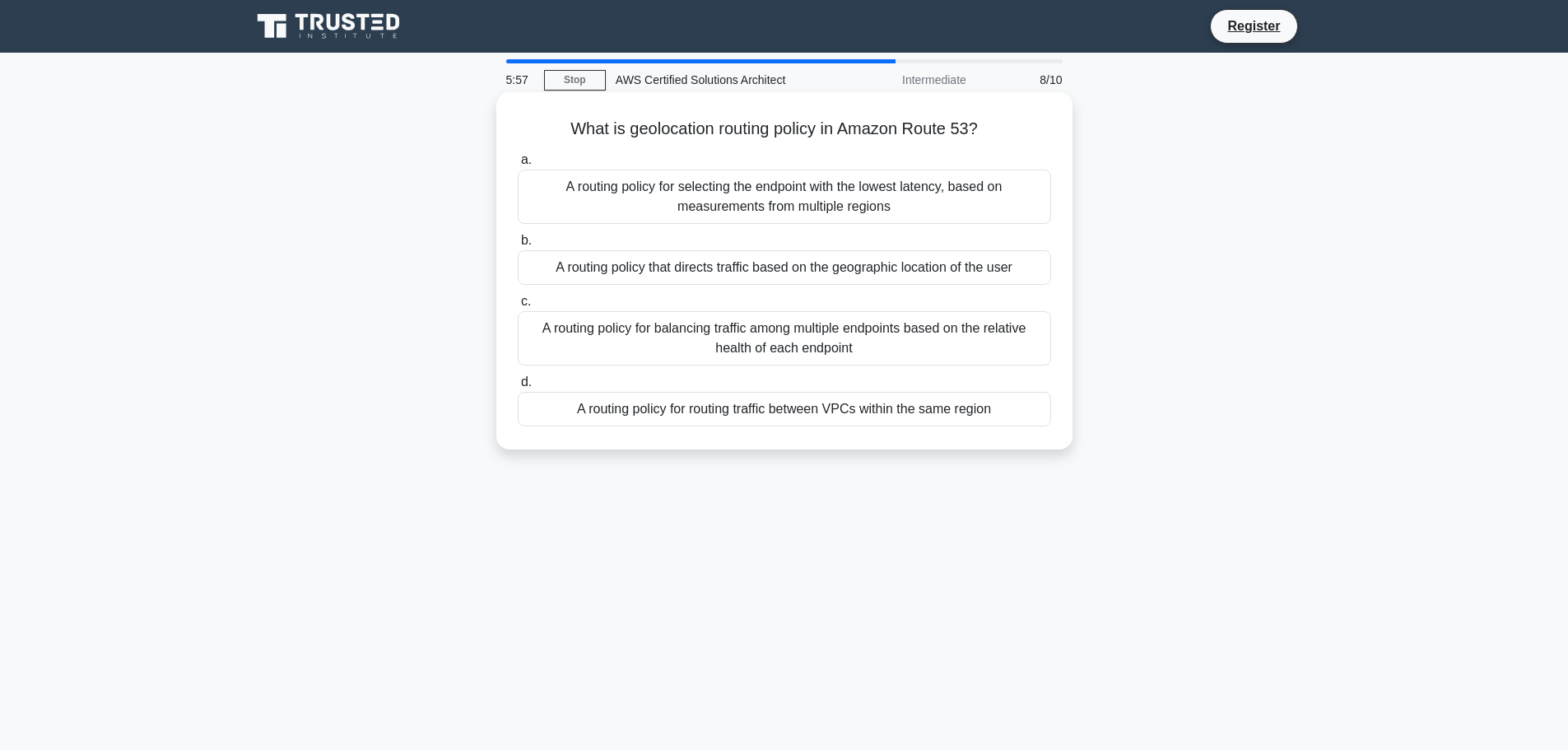
click at [1014, 271] on div "A routing policy that directs traffic based on the geographic location of the u…" at bounding box center [784, 268] width 533 height 35
click at [517, 246] on input "b. A routing policy that directs traffic based on the geographic location of th…" at bounding box center [517, 241] width 0 height 10
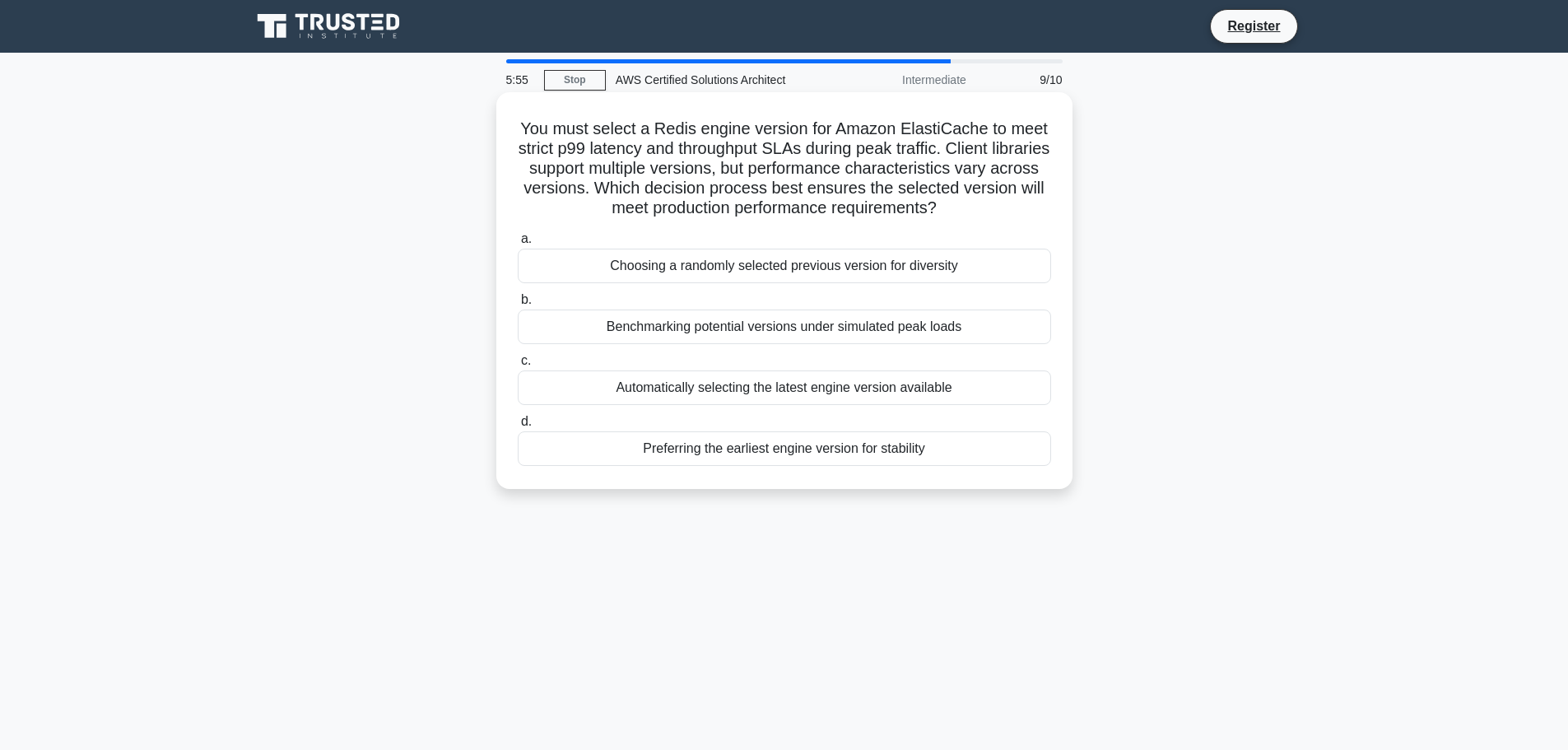
drag, startPoint x: 618, startPoint y: 124, endPoint x: 994, endPoint y: 201, distance: 383.8
click at [994, 201] on h5 "You must select a Redis engine version for Amazon ElastiCache to meet strict p9…" at bounding box center [784, 168] width 537 height 100
click at [957, 201] on icon ".spinner_0XTQ{transform-origin:center;animation:spinner_y6GP .75s linear infini…" at bounding box center [946, 209] width 20 height 20
drag, startPoint x: 999, startPoint y: 203, endPoint x: 670, endPoint y: 201, distance: 329.0
click at [670, 201] on h5 "You must select a Redis engine version for Amazon ElastiCache to meet strict p9…" at bounding box center [784, 168] width 537 height 100
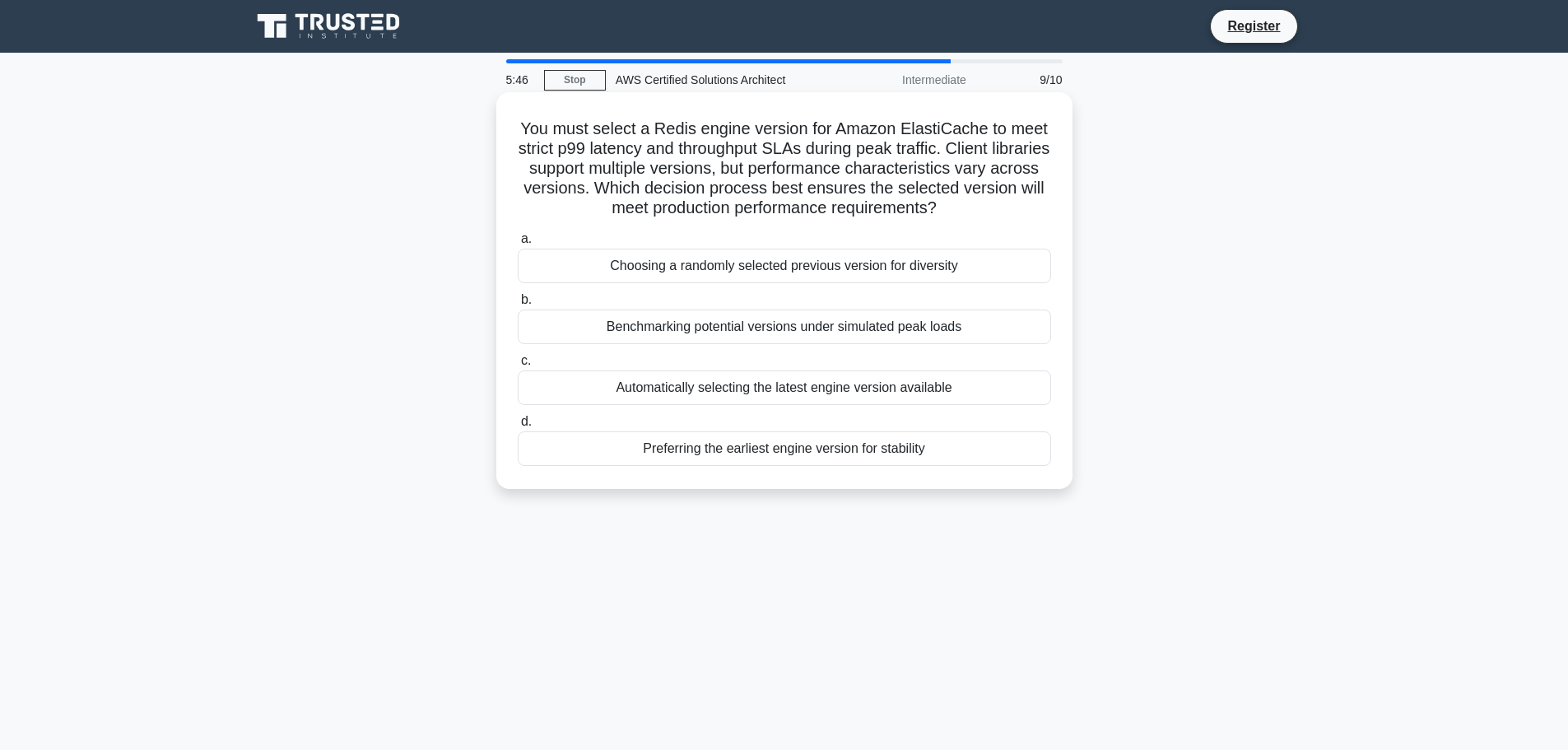
click at [670, 201] on h5 "You must select a Redis engine version for Amazon ElastiCache to meet strict p9…" at bounding box center [784, 168] width 537 height 100
click at [980, 318] on div "Benchmarking potential versions under simulated peak loads" at bounding box center [784, 327] width 533 height 35
click at [517, 305] on input "b. Benchmarking potential versions under simulated peak loads" at bounding box center [517, 300] width 0 height 10
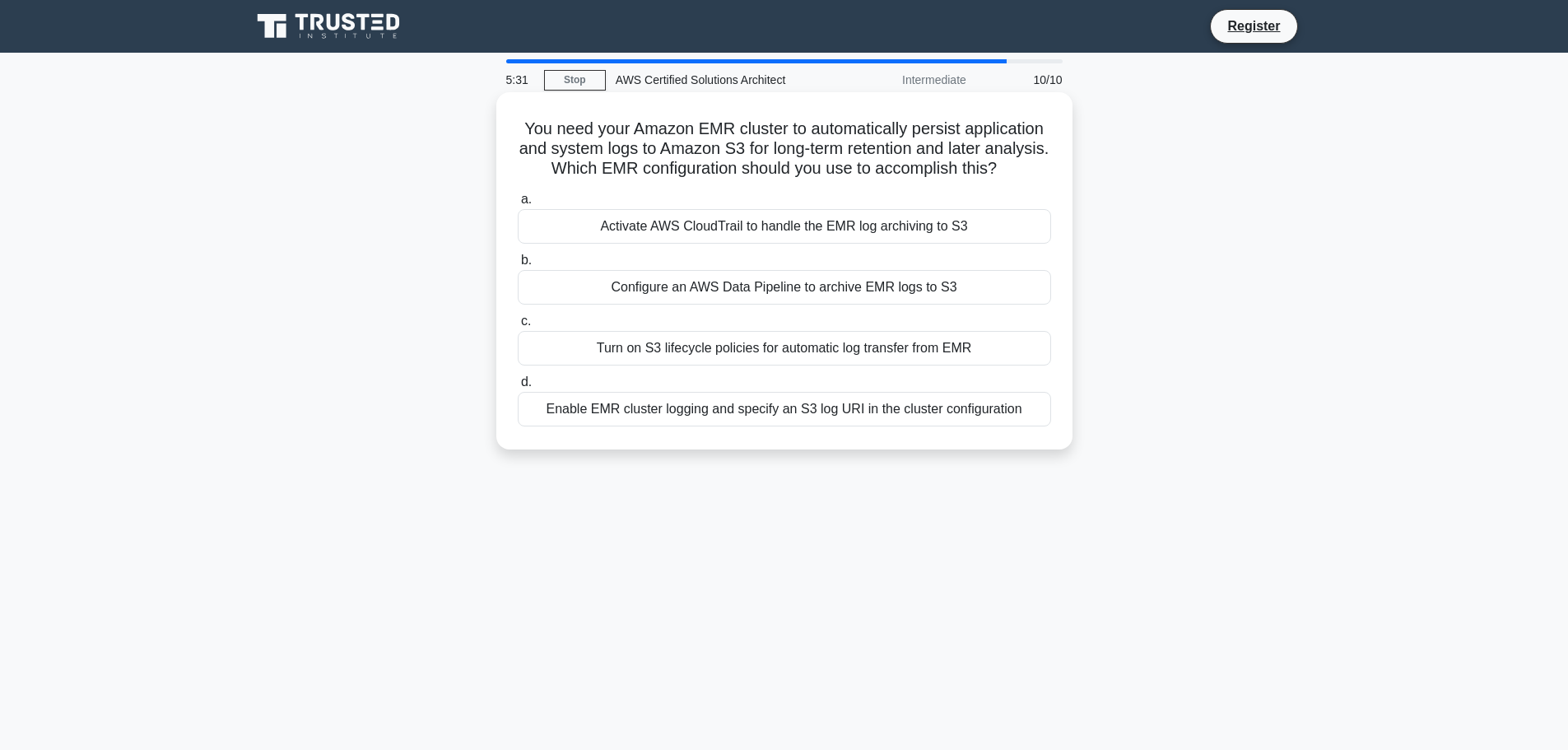
drag, startPoint x: 1070, startPoint y: 199, endPoint x: 621, endPoint y: 161, distance: 450.6
click at [621, 161] on div "You need your Amazon EMR cluster to automatically persist application and syste…" at bounding box center [784, 271] width 576 height 358
click at [621, 161] on h5 "You need your Amazon EMR cluster to automatically persist application and syste…" at bounding box center [784, 149] width 537 height 61
drag, startPoint x: 621, startPoint y: 161, endPoint x: 984, endPoint y: 183, distance: 363.7
click at [984, 179] on h5 "You need your Amazon EMR cluster to automatically persist application and syste…" at bounding box center [784, 149] width 537 height 61
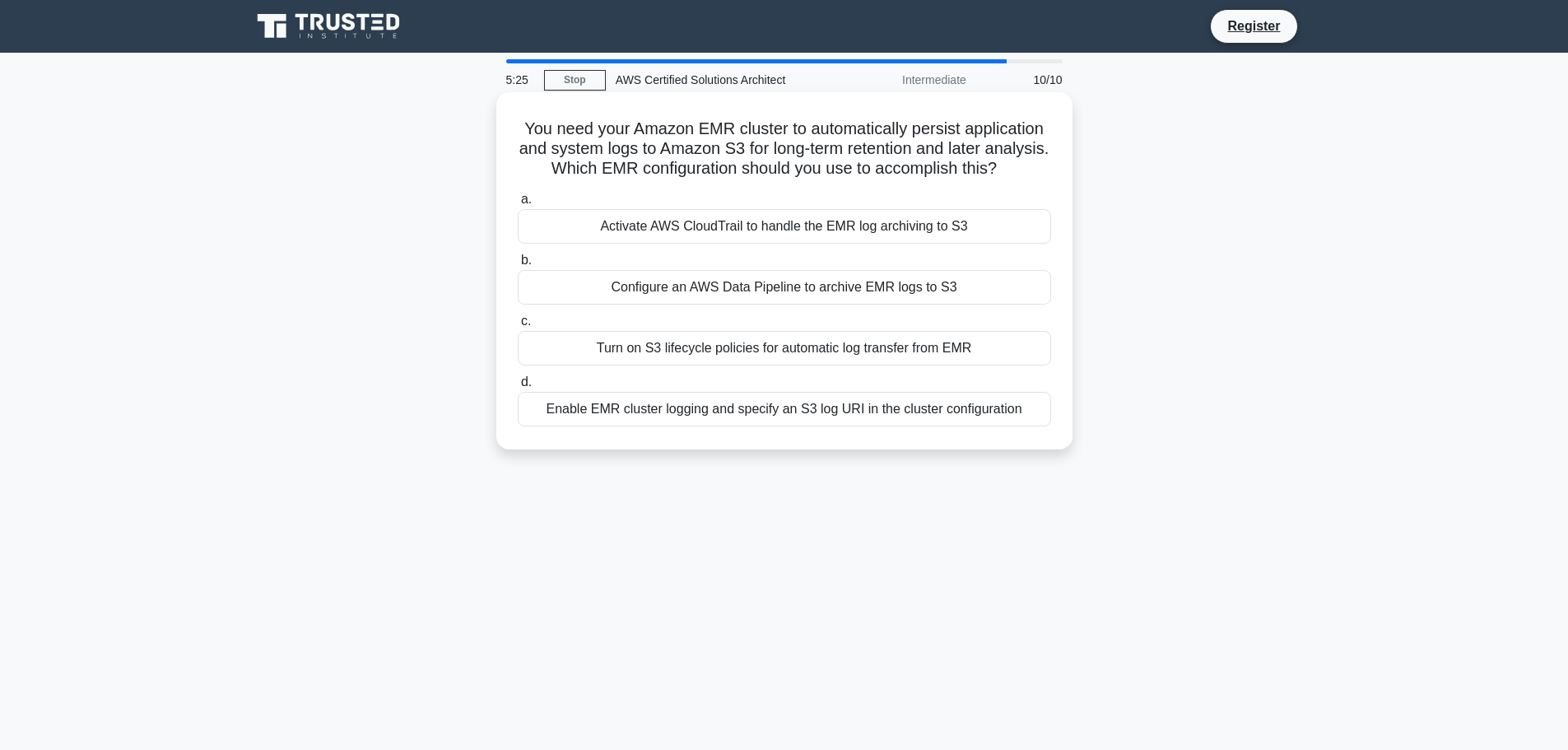
click at [984, 179] on h5 "You need your Amazon EMR cluster to automatically persist application and syste…" at bounding box center [784, 149] width 537 height 61
click at [865, 365] on div "Turn on S3 lifecycle policies for automatic log transfer from EMR" at bounding box center [784, 348] width 533 height 35
click at [517, 327] on input "c. Turn on S3 lifecycle policies for automatic log transfer from EMR" at bounding box center [517, 321] width 0 height 10
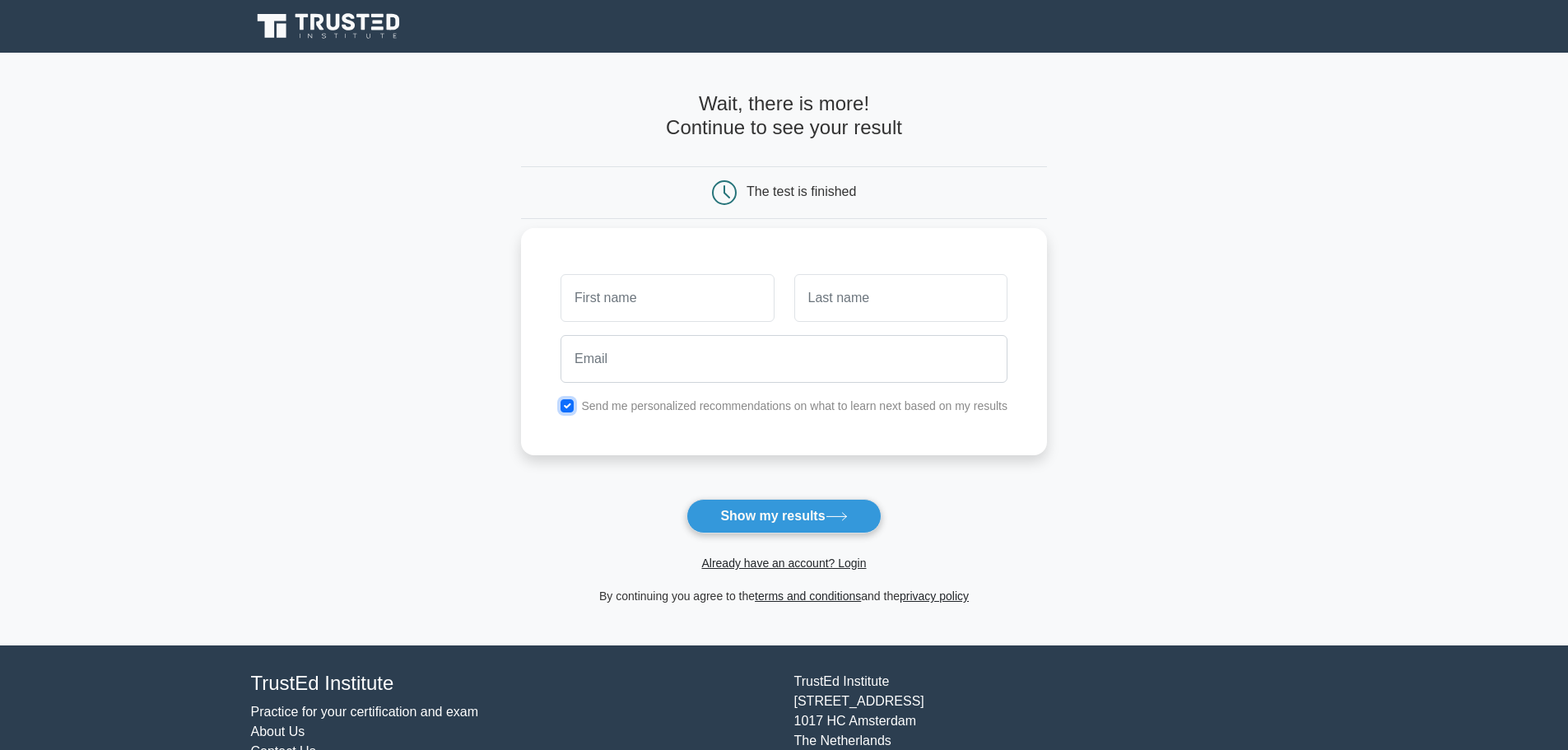
click at [572, 399] on input "checkbox" at bounding box center [566, 405] width 13 height 13
checkbox input "false"
click at [711, 506] on button "Show my results" at bounding box center [783, 516] width 194 height 35
click at [824, 344] on input "email" at bounding box center [784, 358] width 447 height 48
paste input "etbmdcqukajucofbrk@fxavaj.com"
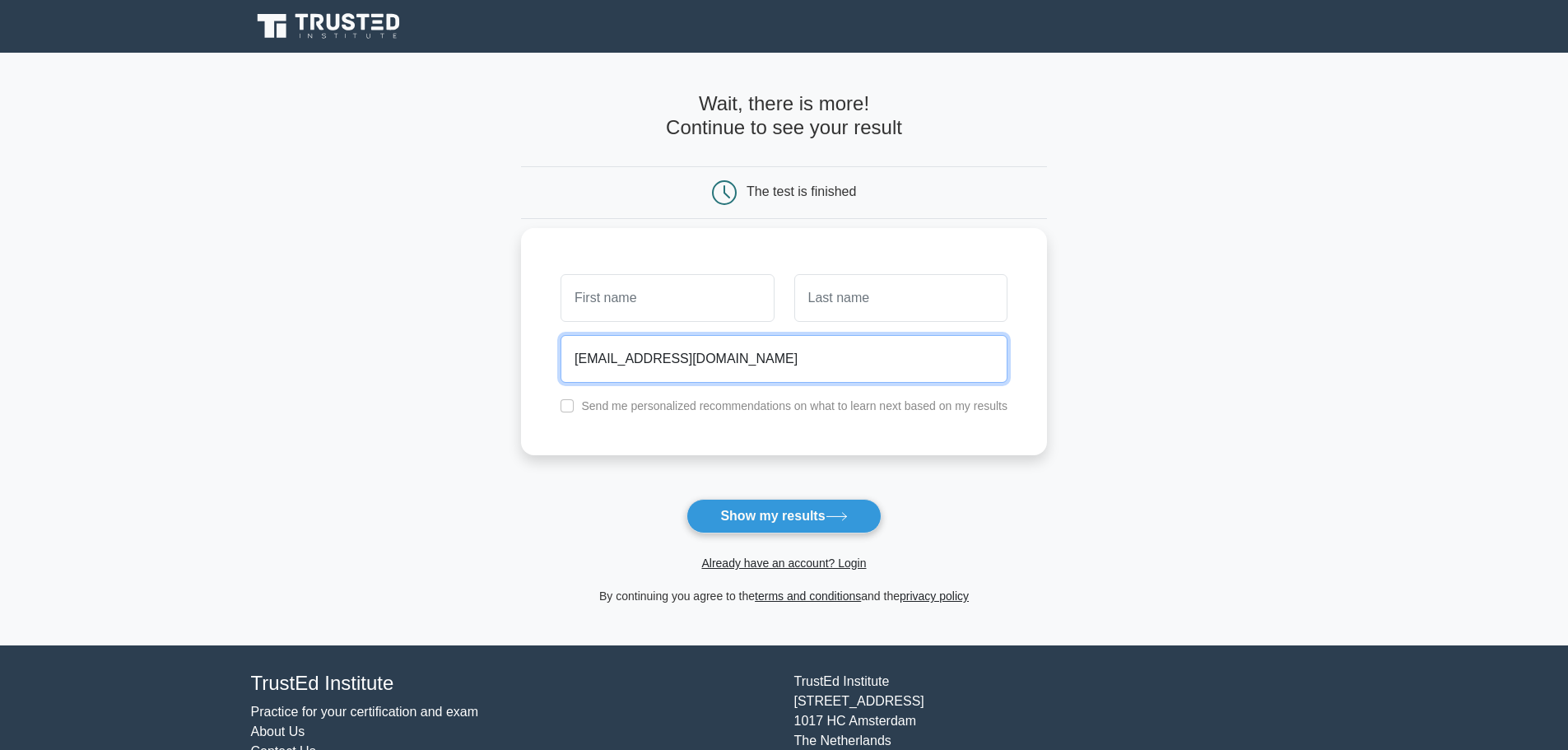
type input "etbmdcqukajucofbrk@fxavaj.com"
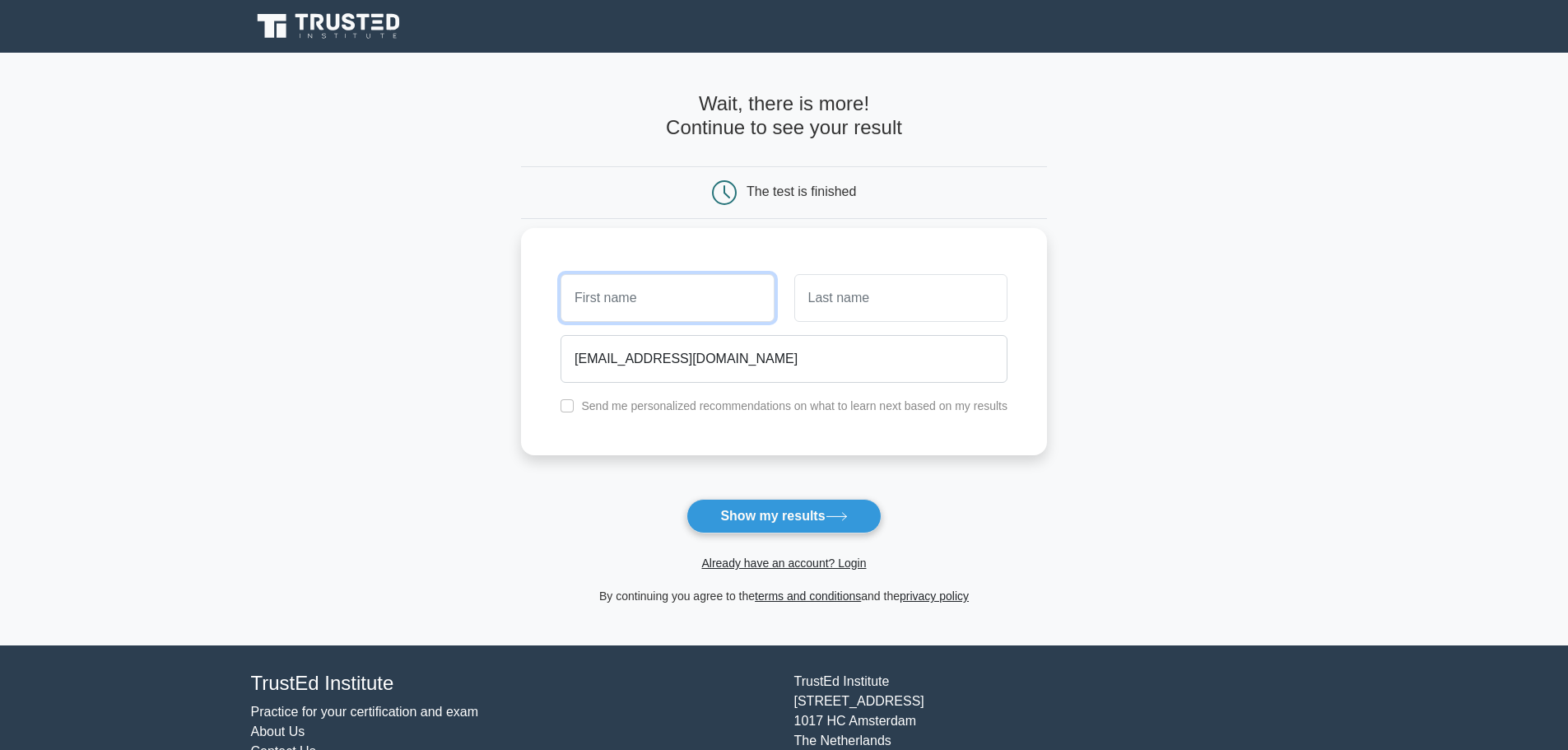
click at [606, 305] on input "text" at bounding box center [666, 298] width 213 height 48
type input "opus"
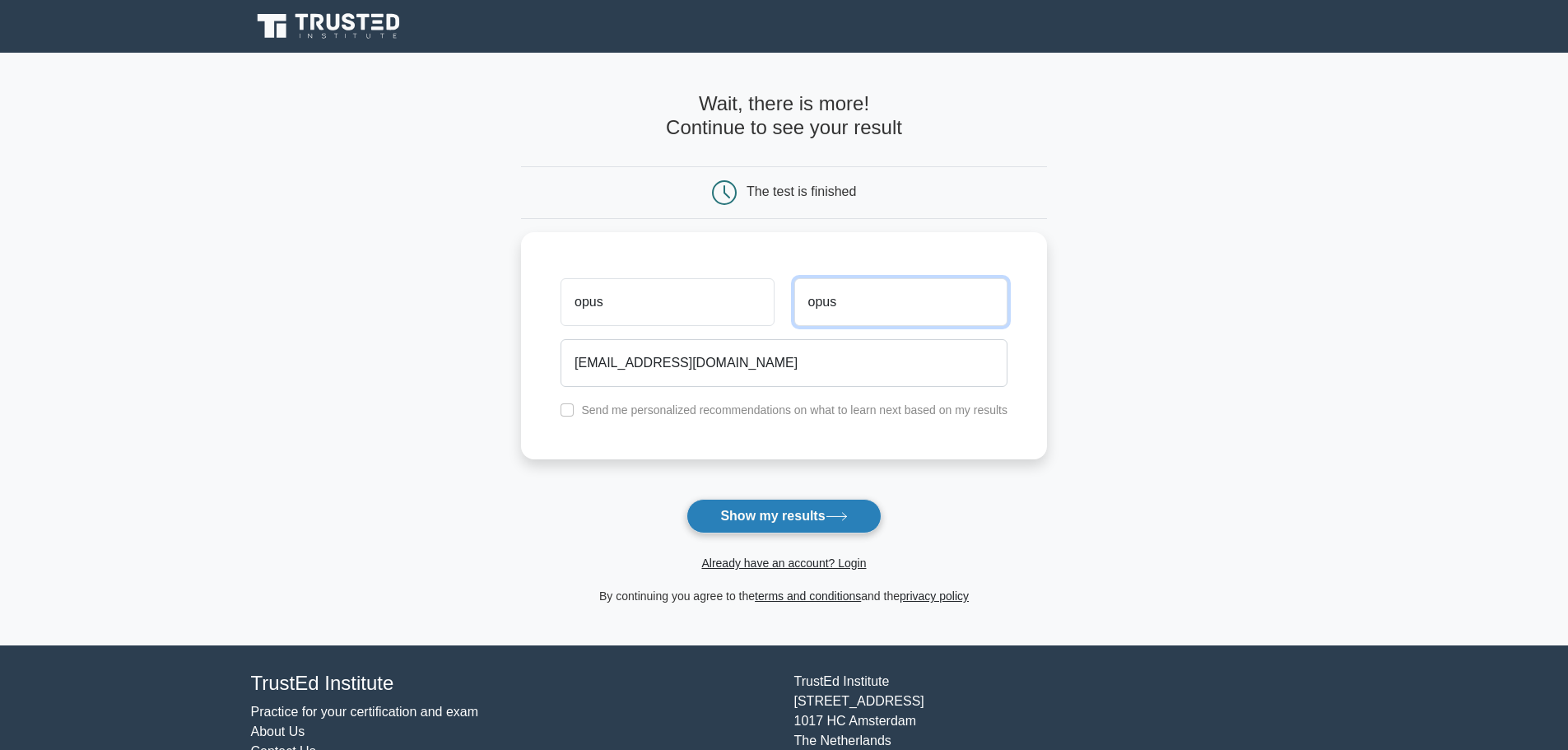
type input "opus"
click at [693, 526] on button "Show my results" at bounding box center [783, 516] width 194 height 35
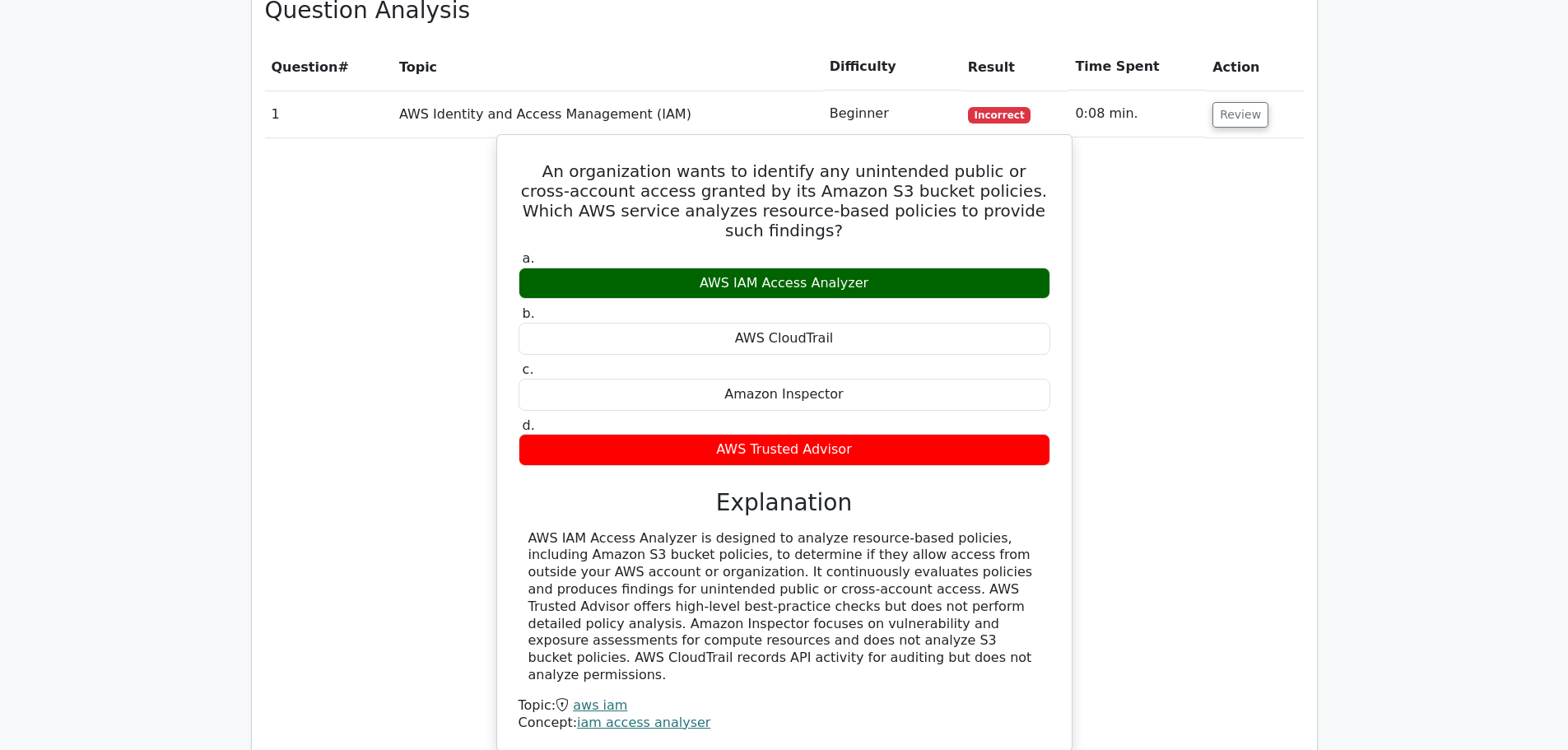
scroll to position [1317, 0]
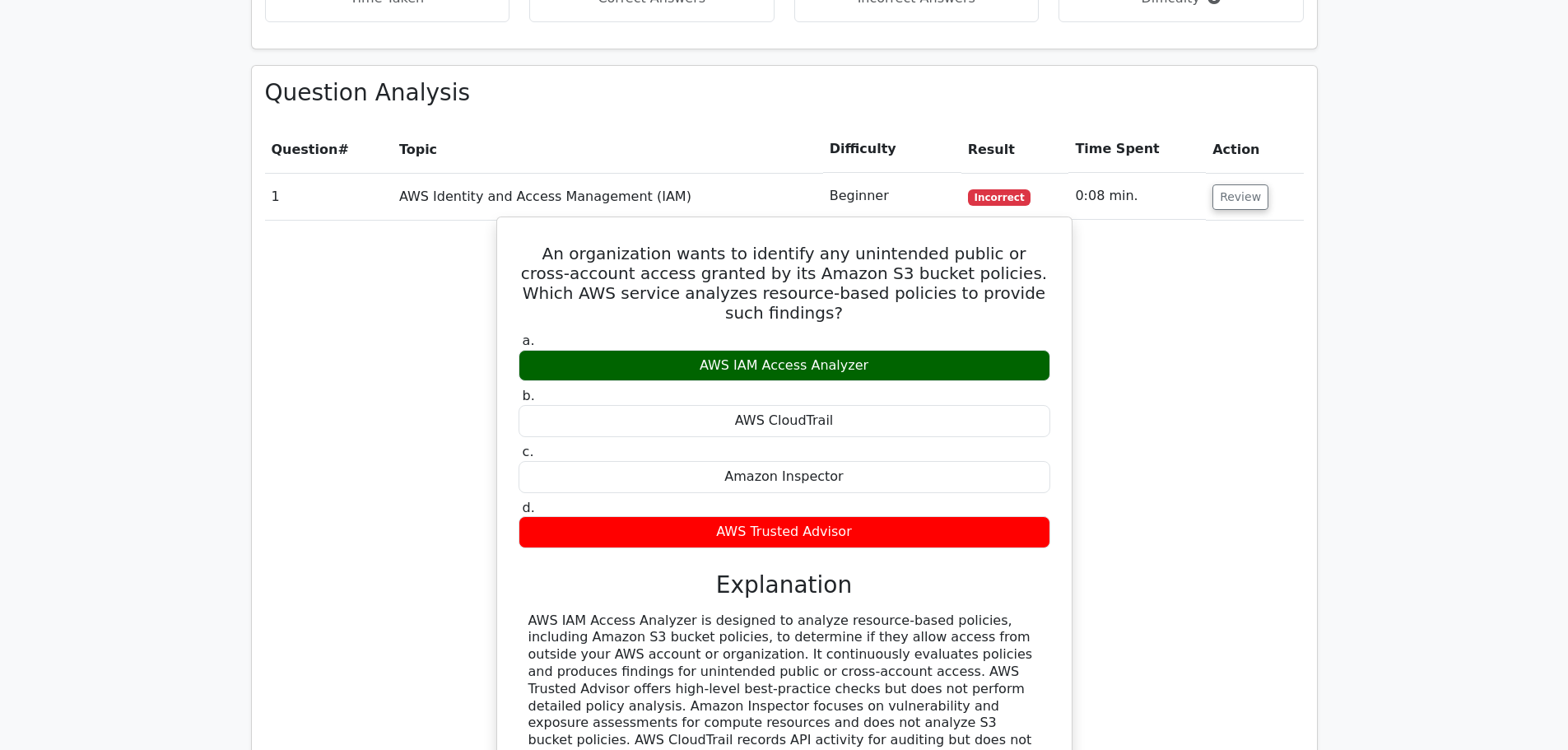
drag, startPoint x: 728, startPoint y: 265, endPoint x: 942, endPoint y: 265, distance: 214.0
click at [942, 350] on div "AWS IAM Access Analyzer" at bounding box center [784, 365] width 531 height 32
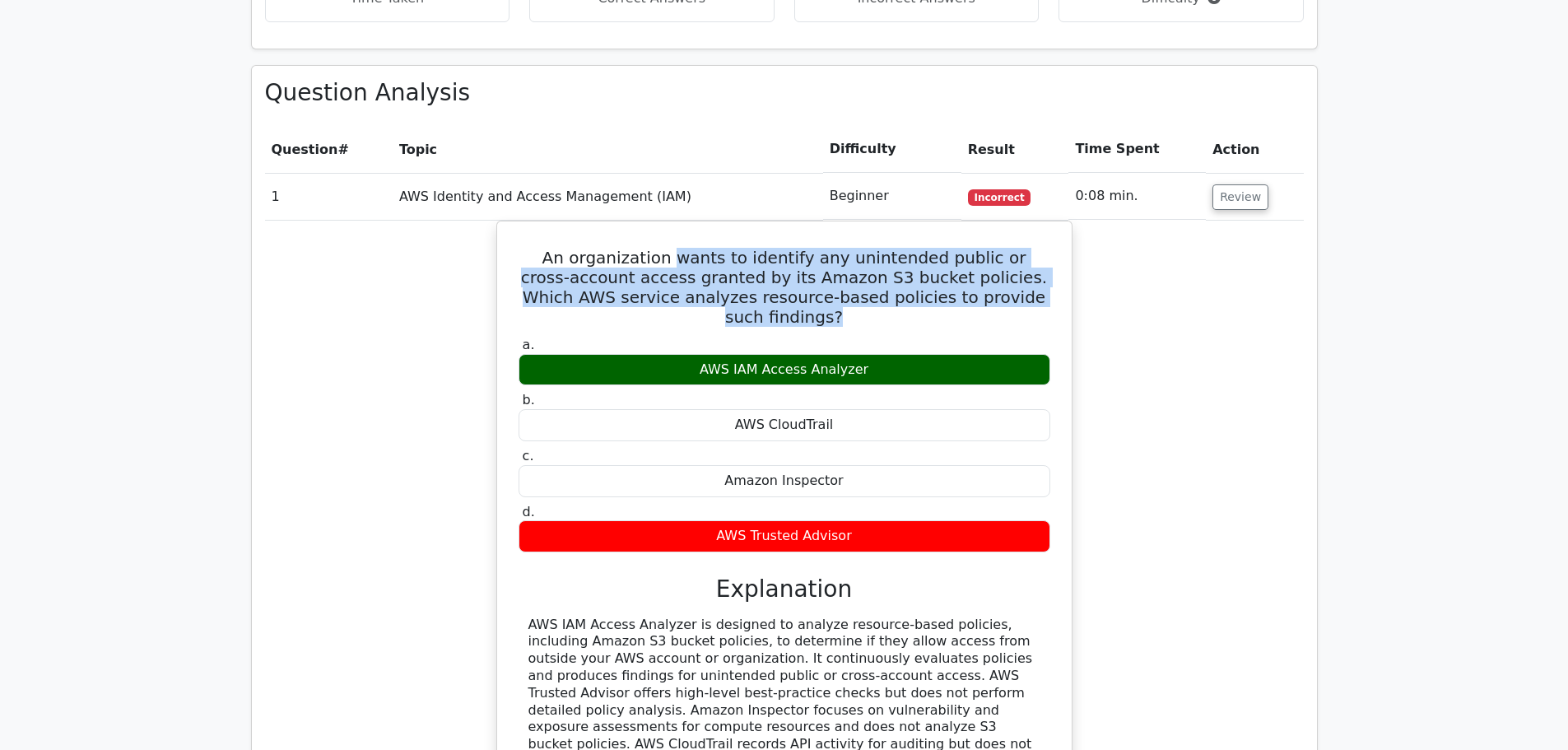
drag, startPoint x: 662, startPoint y: 169, endPoint x: 1073, endPoint y: 231, distance: 415.7
click at [1073, 231] on div "An organization wants to identify any unintended public or cross-account access…" at bounding box center [784, 539] width 1038 height 638
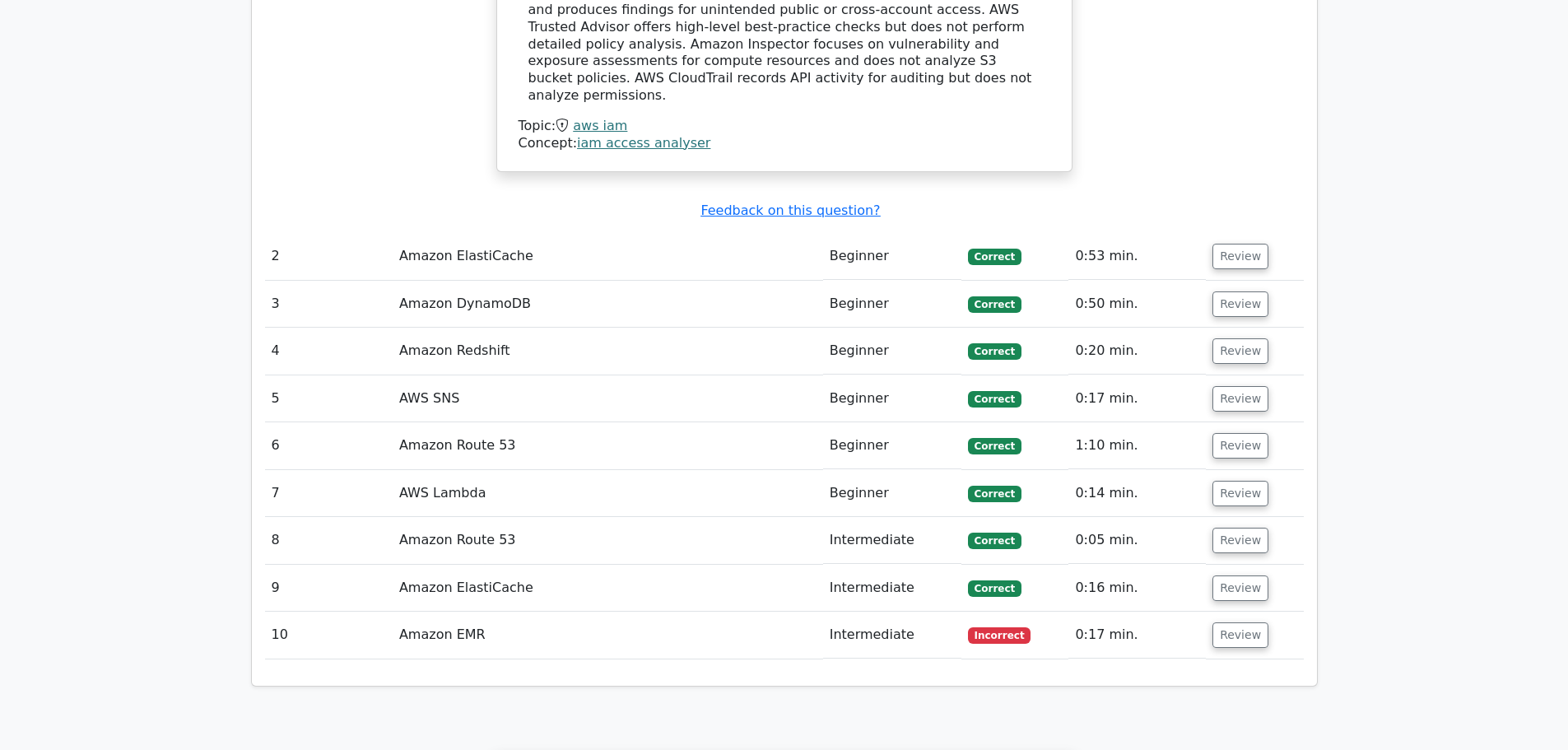
scroll to position [2059, 0]
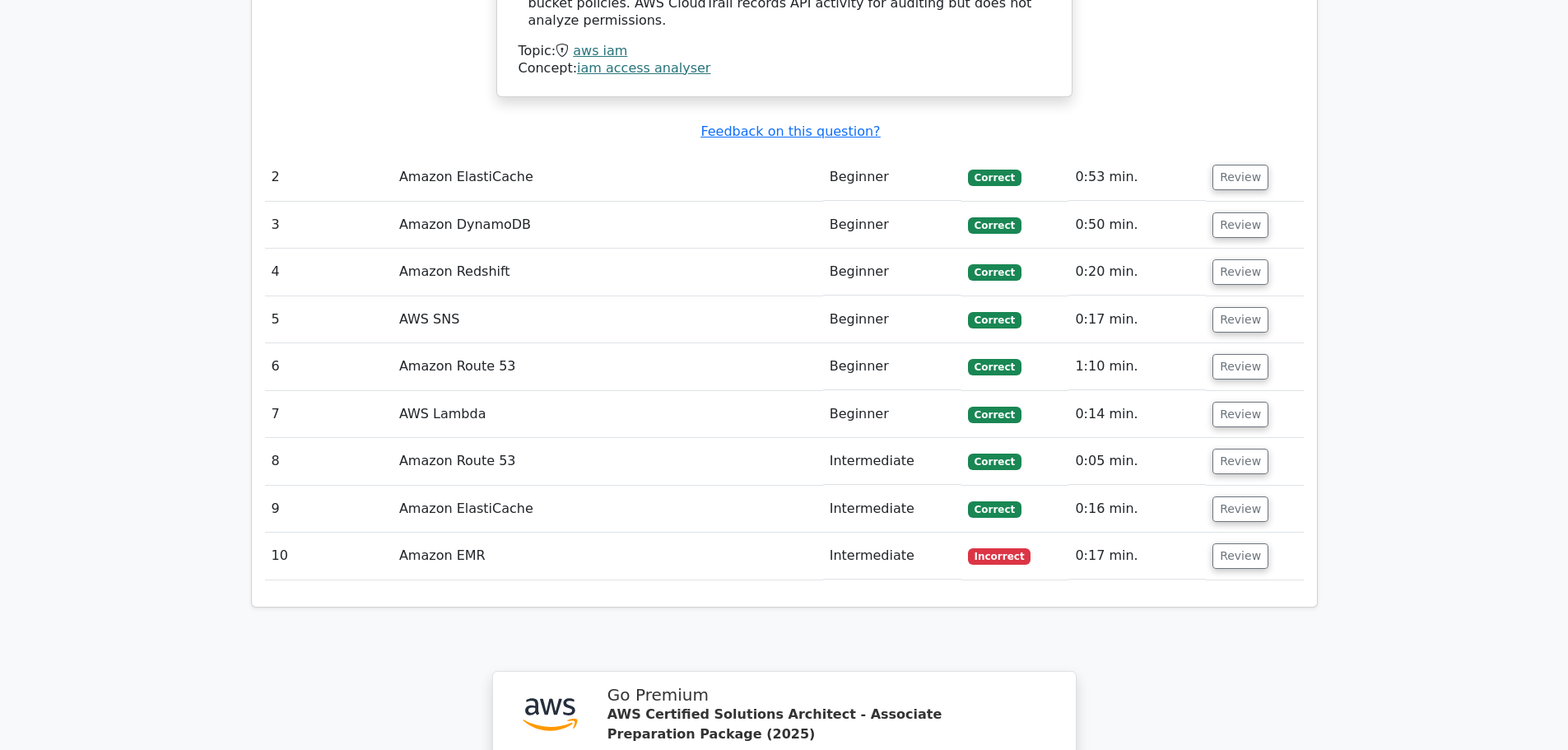
click at [438, 532] on td "Amazon EMR" at bounding box center [607, 556] width 430 height 47
click at [1254, 532] on td "Review" at bounding box center [1254, 556] width 97 height 47
click at [1251, 544] on button "Review" at bounding box center [1240, 556] width 56 height 25
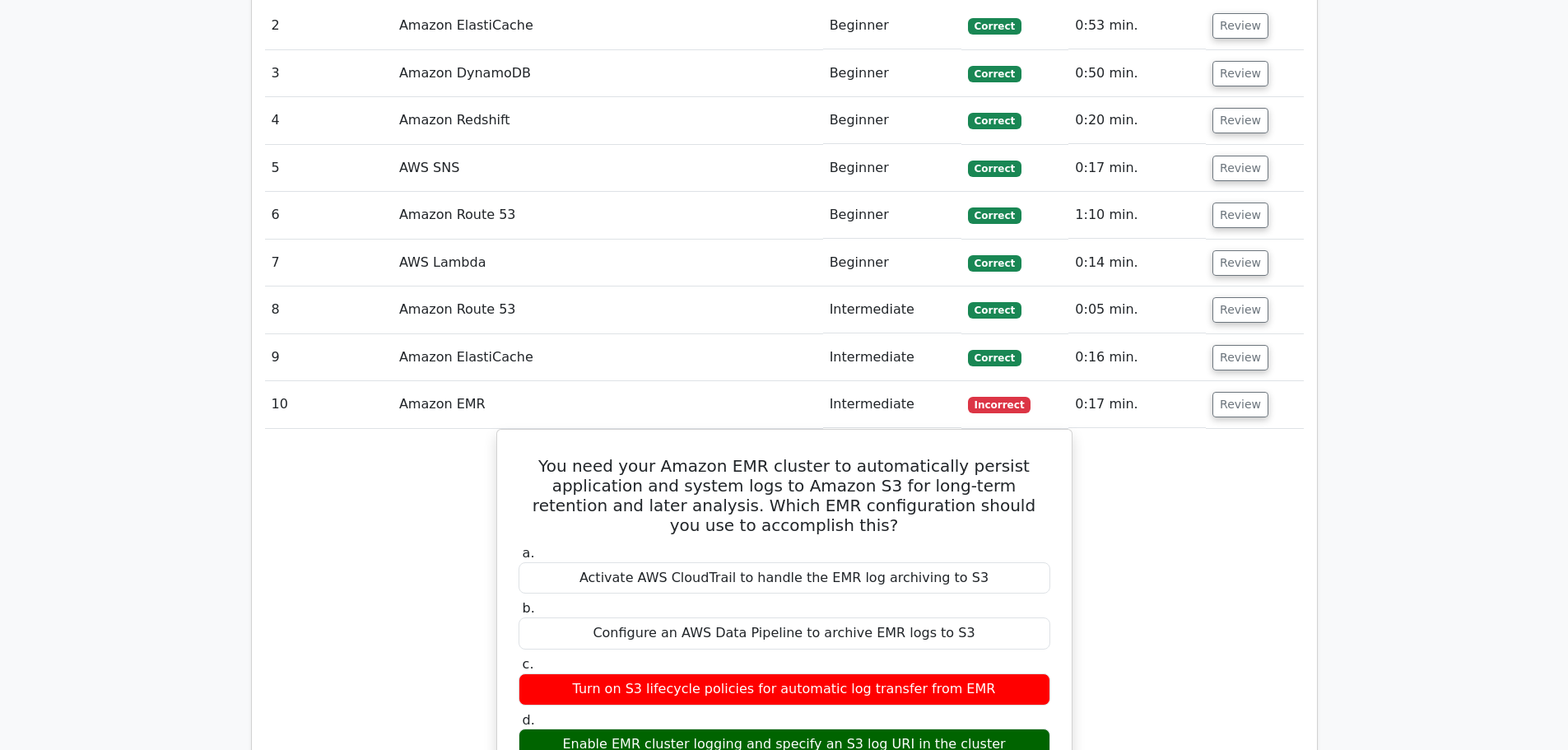
scroll to position [2387, 0]
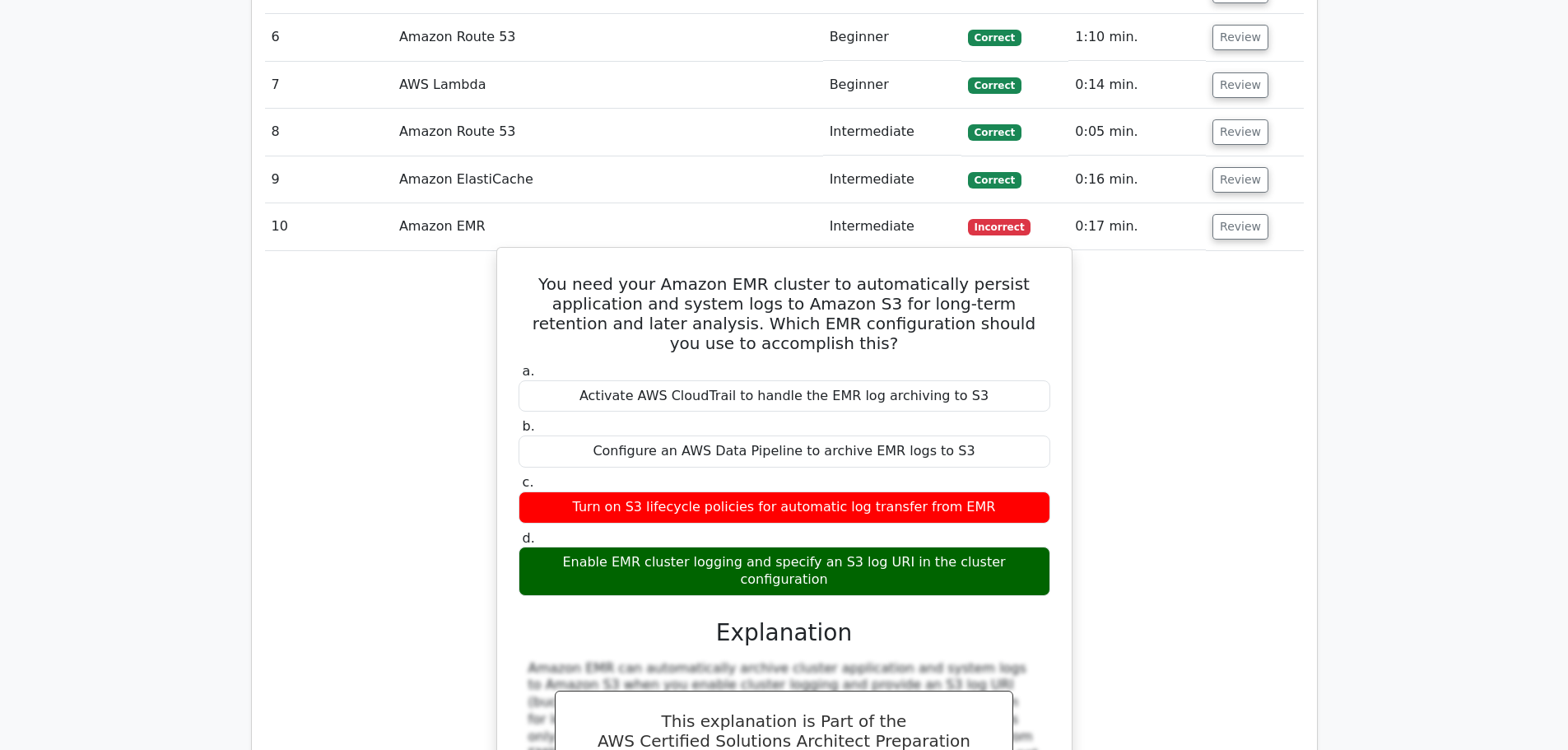
drag, startPoint x: 556, startPoint y: 421, endPoint x: 1022, endPoint y: 429, distance: 466.1
click at [1022, 546] on div "Enable EMR cluster logging and specify an S3 log URI in the cluster configurati…" at bounding box center [784, 571] width 531 height 50
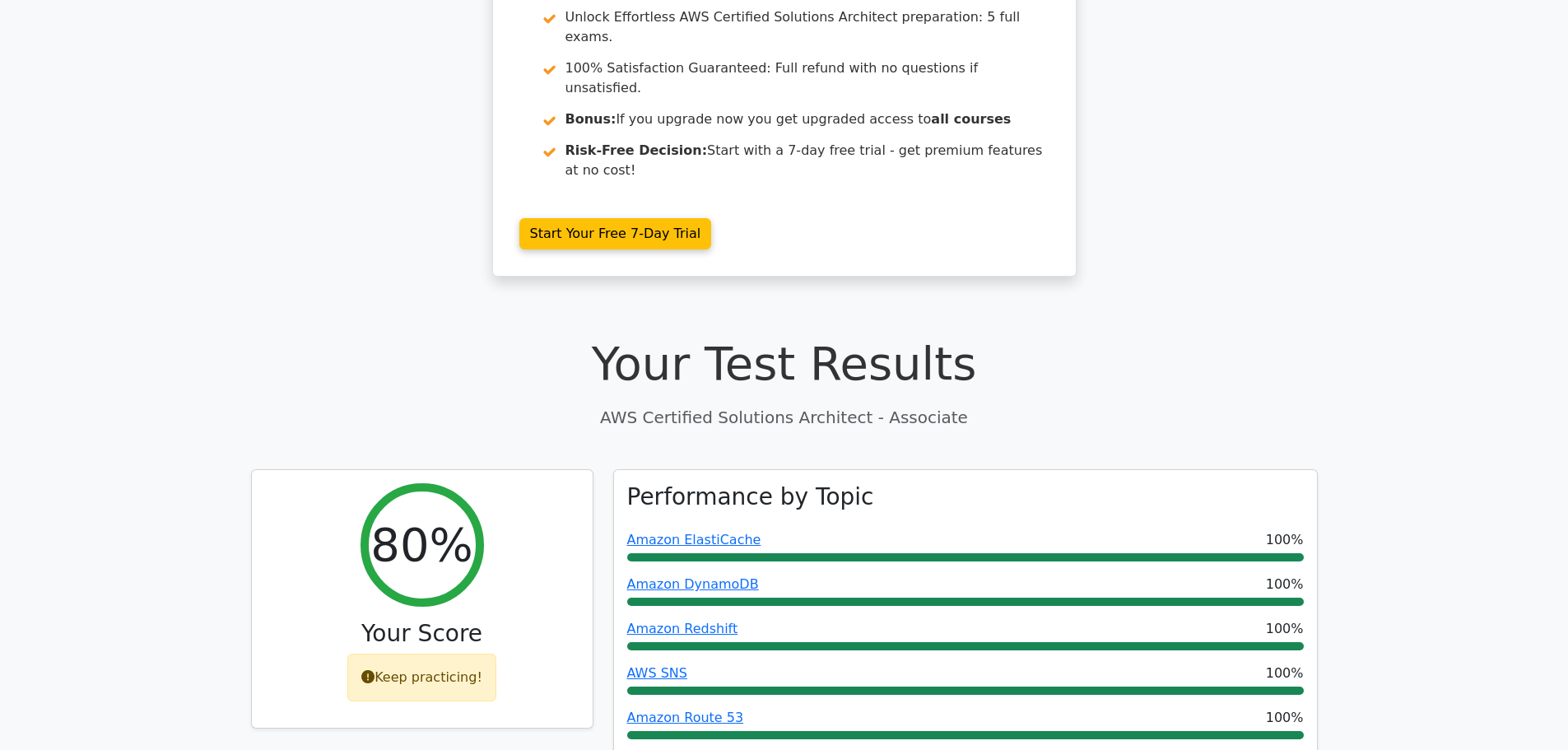
scroll to position [0, 0]
